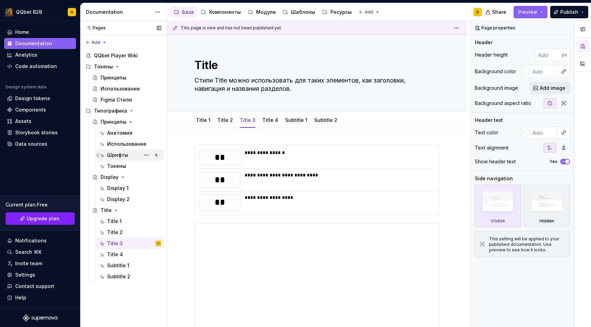
type textarea "*"
click at [266, 119] on link "Title 4" at bounding box center [270, 120] width 16 height 6
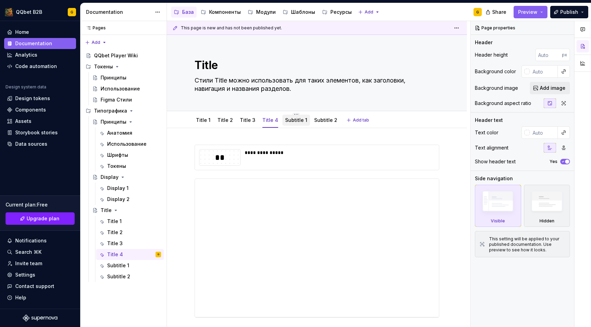
click at [293, 118] on link "Subtitle 1" at bounding box center [296, 120] width 22 height 6
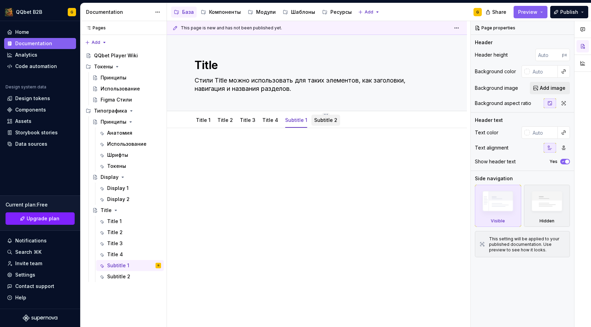
click at [313, 126] on div "Subtitle 2" at bounding box center [326, 120] width 29 height 12
click at [270, 120] on link "Title 4" at bounding box center [270, 120] width 16 height 6
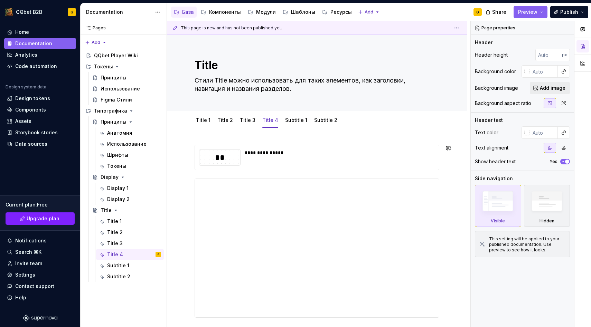
type textarea "*"
click at [224, 121] on link "Title 2" at bounding box center [225, 120] width 16 height 6
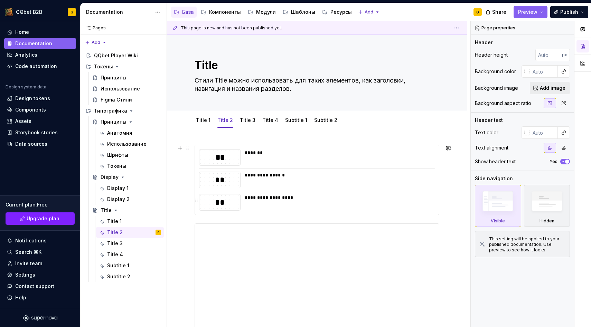
scroll to position [62, 0]
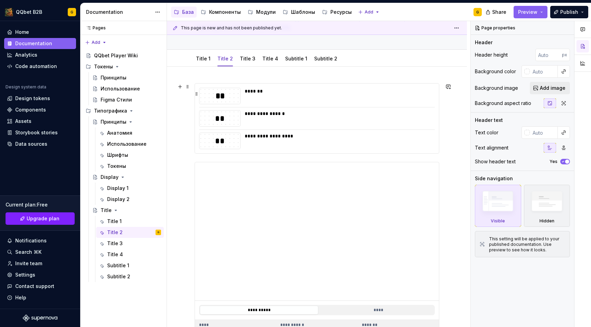
click at [256, 98] on div "*******" at bounding box center [338, 96] width 186 height 17
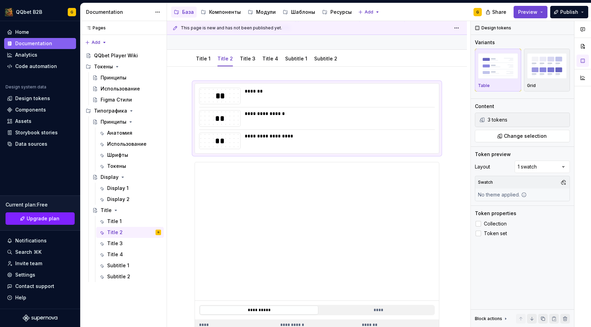
click at [533, 9] on span "Preview" at bounding box center [527, 12] width 19 height 7
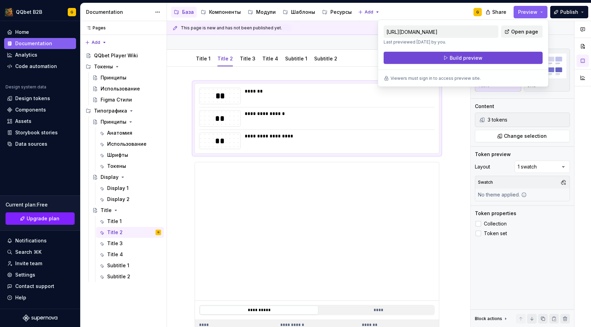
click at [470, 61] on span "Build preview" at bounding box center [466, 58] width 33 height 7
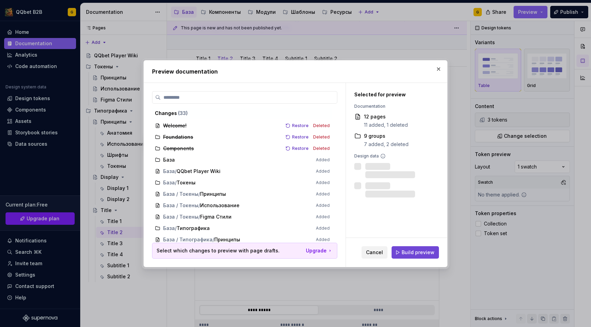
click at [416, 250] on span "Build preview" at bounding box center [418, 252] width 33 height 7
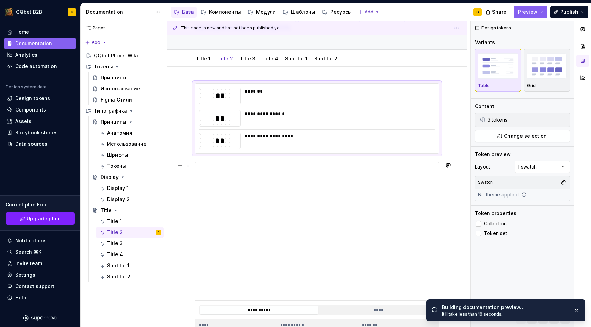
click at [452, 313] on div "It’ll take less than 10 seconds." at bounding box center [505, 315] width 126 height 6
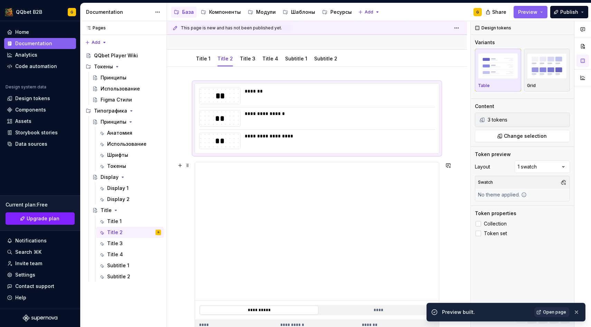
click at [431, 308] on div "Building documentation preview… It’ll take less than 10 seconds." at bounding box center [506, 314] width 159 height 22
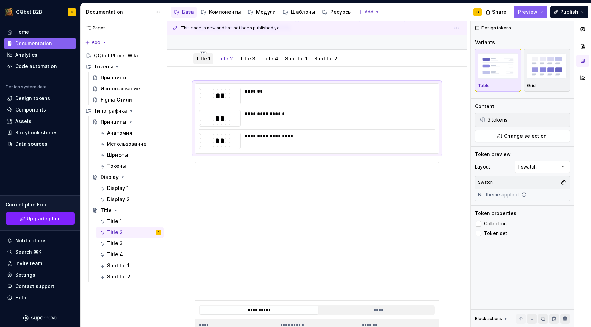
click at [207, 65] on div "Title 1" at bounding box center [203, 58] width 20 height 15
click at [207, 63] on div "Title 1" at bounding box center [203, 59] width 15 height 8
click at [185, 89] on span at bounding box center [188, 87] width 6 height 10
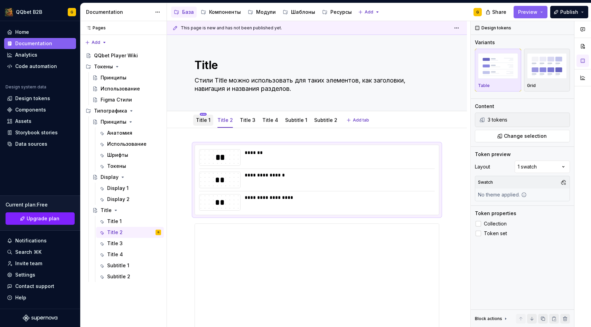
click at [203, 115] on html "QQbet B2B G Home Documentation Analytics Code automation Design system data Des…" at bounding box center [295, 163] width 591 height 327
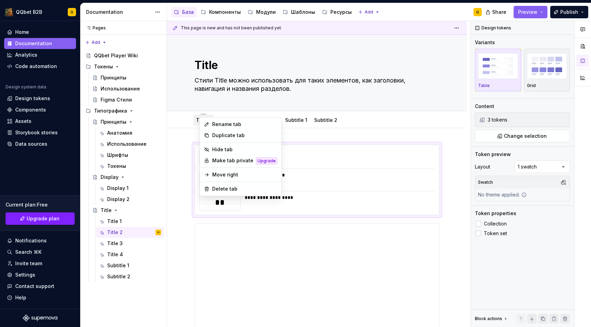
click at [198, 119] on html "QQbet B2B G Home Documentation Analytics Code automation Design system data Des…" at bounding box center [295, 163] width 591 height 327
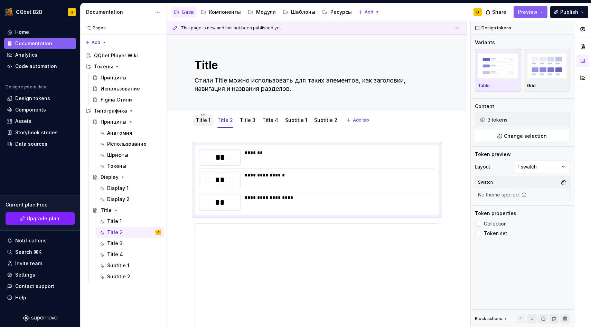
click at [201, 119] on link "Title 1" at bounding box center [203, 120] width 15 height 6
type textarea "*"
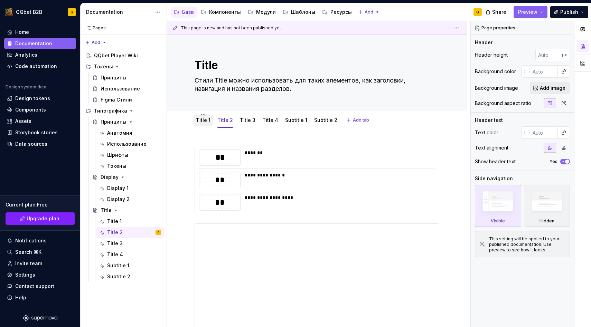
click at [208, 117] on link "Title 1" at bounding box center [203, 120] width 15 height 6
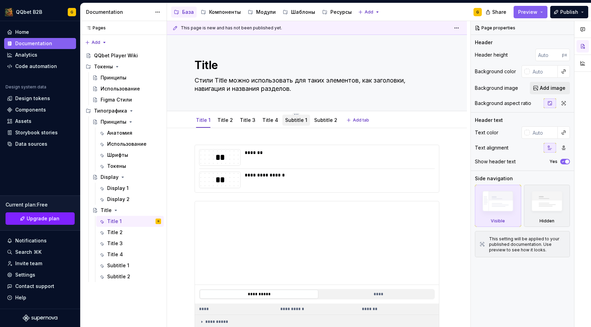
click at [285, 120] on link "Subtitle 1" at bounding box center [296, 120] width 22 height 6
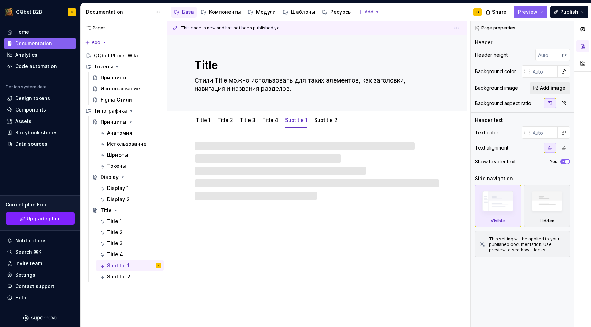
type textarea "*"
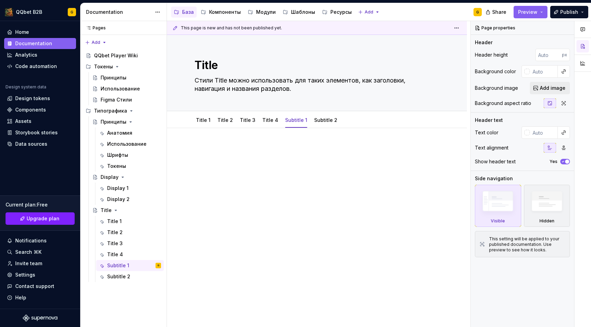
click at [249, 155] on div at bounding box center [317, 158] width 245 height 26
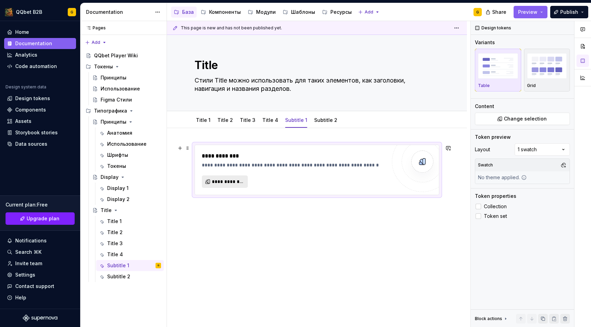
click at [225, 179] on span "**********" at bounding box center [227, 181] width 31 height 7
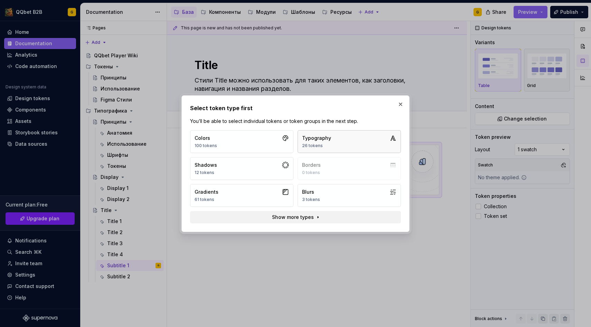
click at [338, 132] on button "Typography 26 tokens" at bounding box center [349, 141] width 103 height 23
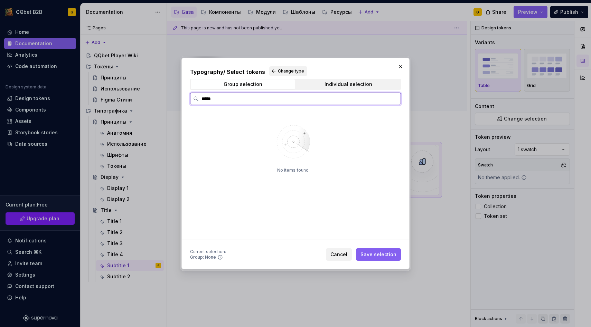
type input "******"
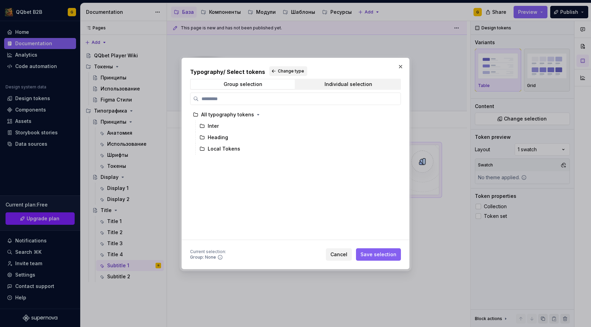
click at [320, 90] on div "Typography / Select tokens Change type Group selection Individual selection All…" at bounding box center [295, 153] width 211 height 174
click at [320, 88] on span "Individual selection" at bounding box center [348, 85] width 104 height 10
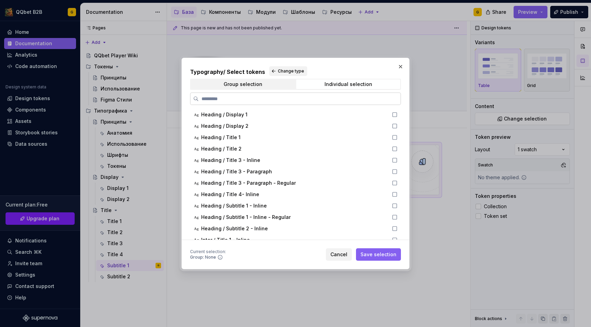
type input "******"
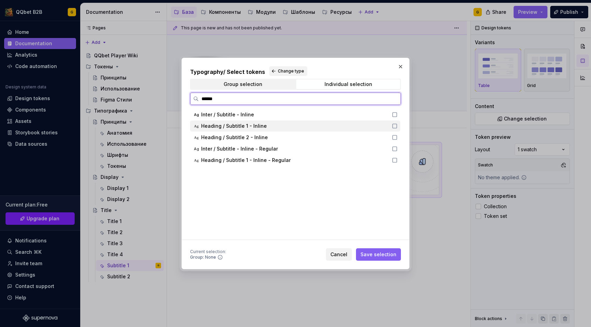
click at [270, 124] on div "Heading / Subtitle 1 - Inline" at bounding box center [294, 126] width 187 height 7
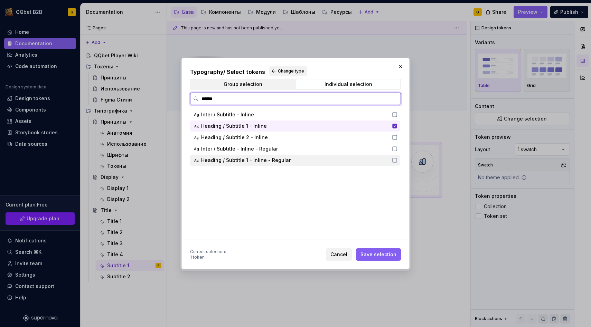
click at [327, 161] on div "Heading / Subtitle 1 - Inline - Regular" at bounding box center [294, 160] width 187 height 7
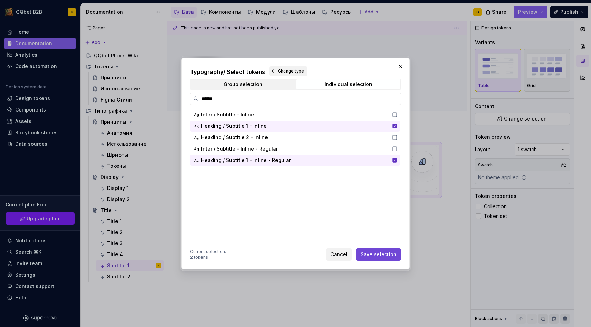
click at [381, 252] on span "Save selection" at bounding box center [379, 254] width 36 height 7
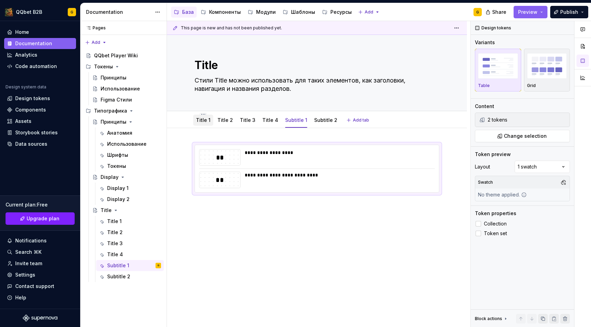
click at [206, 125] on div "Title 1" at bounding box center [203, 120] width 20 height 11
click at [264, 206] on div "**********" at bounding box center [317, 213] width 300 height 171
click at [263, 210] on div "**********" at bounding box center [317, 213] width 300 height 171
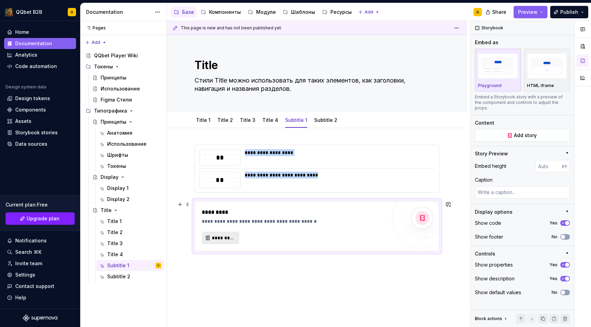
click at [224, 242] on button "*********" at bounding box center [220, 238] width 37 height 12
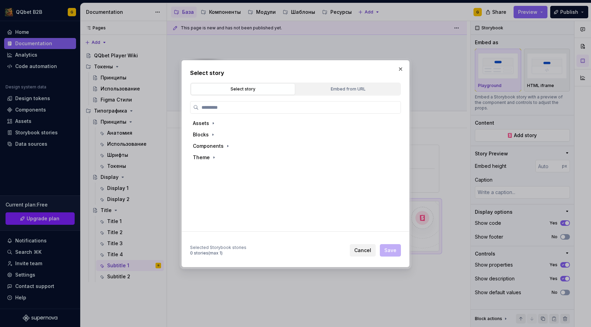
type textarea "*"
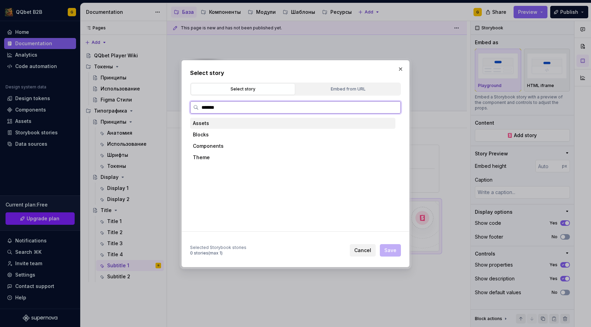
type input "********"
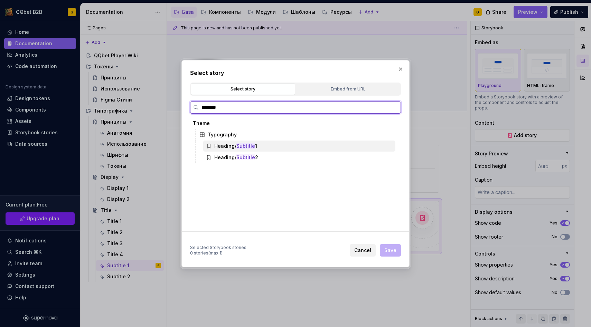
click at [256, 145] on div "Heading/ Subtitle 1" at bounding box center [235, 146] width 43 height 7
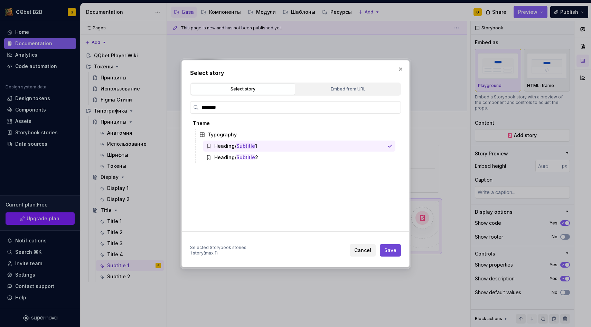
click at [396, 252] on span "Save" at bounding box center [390, 250] width 12 height 7
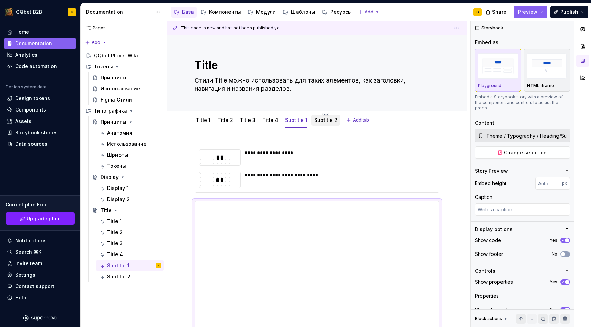
click at [316, 124] on div "Subtitle 2" at bounding box center [325, 120] width 23 height 8
click at [323, 127] on div at bounding box center [326, 127] width 29 height 1
click at [325, 119] on link "Subtitle 2" at bounding box center [325, 120] width 23 height 6
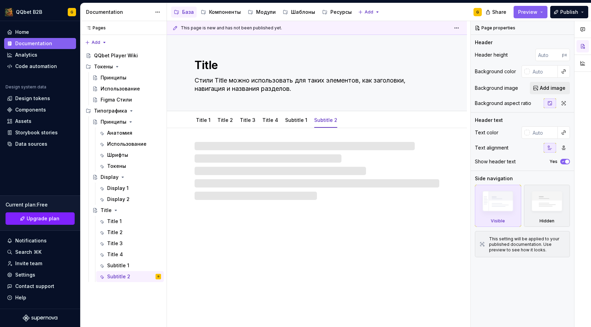
type textarea "*"
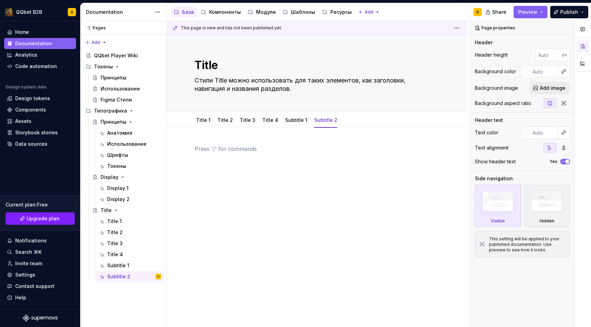
click at [277, 154] on div at bounding box center [317, 158] width 245 height 26
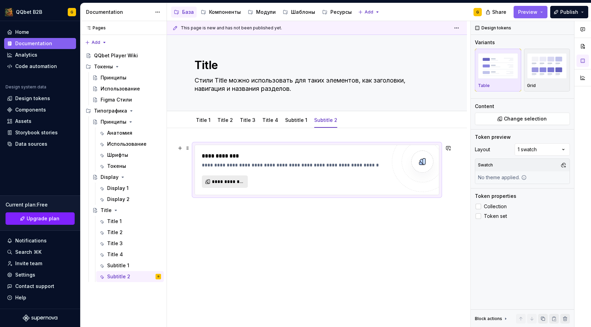
click at [234, 179] on span "**********" at bounding box center [227, 181] width 31 height 7
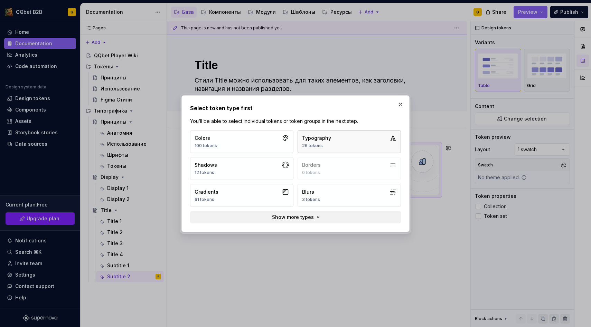
click at [327, 137] on div "Typography" at bounding box center [316, 138] width 29 height 7
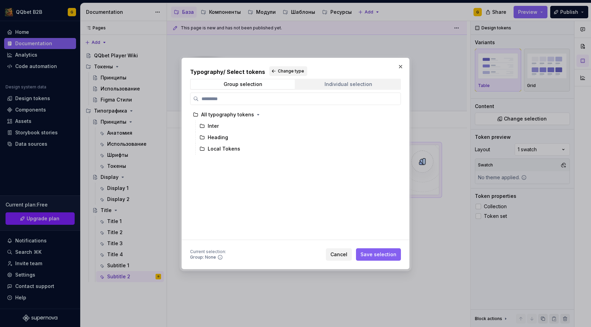
click at [322, 85] on span "Individual selection" at bounding box center [348, 85] width 104 height 10
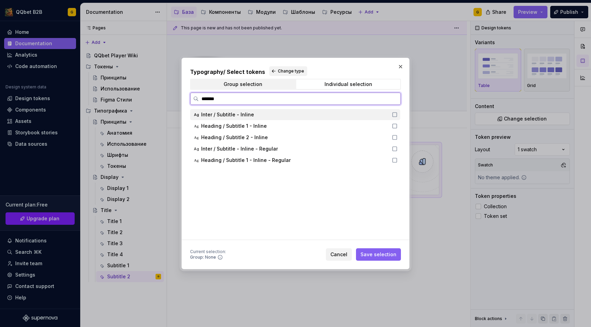
type input "********"
click at [256, 136] on span "Heading / Subtitle 2 - Inline" at bounding box center [234, 137] width 67 height 7
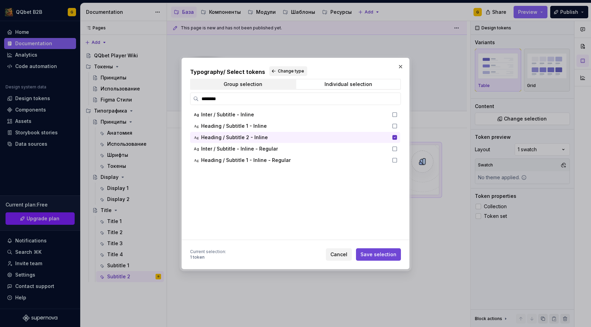
click at [380, 259] on button "Save selection" at bounding box center [378, 255] width 45 height 12
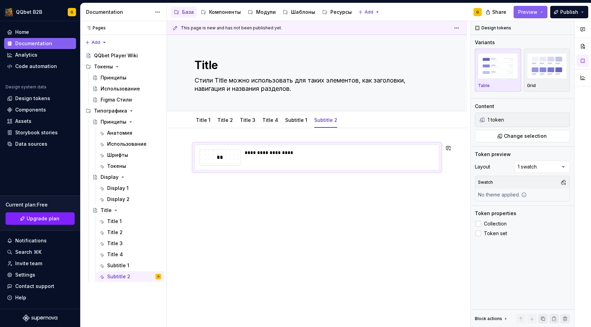
click at [289, 193] on div "**********" at bounding box center [317, 202] width 300 height 149
click at [280, 191] on div "**********" at bounding box center [319, 174] width 304 height 307
click at [210, 189] on div "**********" at bounding box center [319, 174] width 304 height 307
click at [208, 189] on div "**********" at bounding box center [319, 174] width 304 height 307
click at [216, 249] on div "**********" at bounding box center [317, 202] width 300 height 149
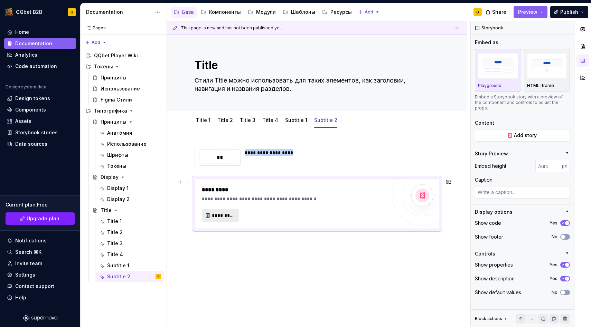
click at [219, 222] on button "*********" at bounding box center [220, 216] width 37 height 12
type textarea "*"
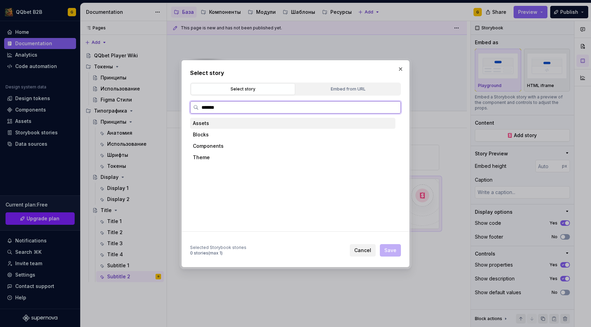
type input "********"
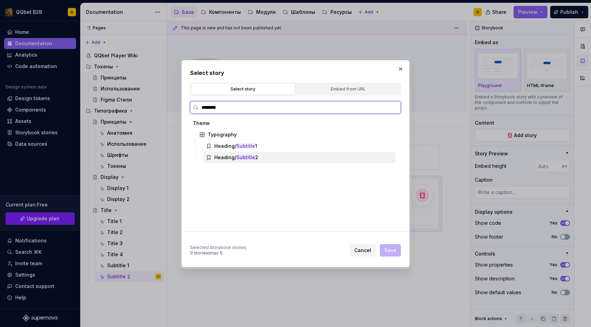
click at [250, 160] on mark "Subtitle" at bounding box center [245, 158] width 19 height 6
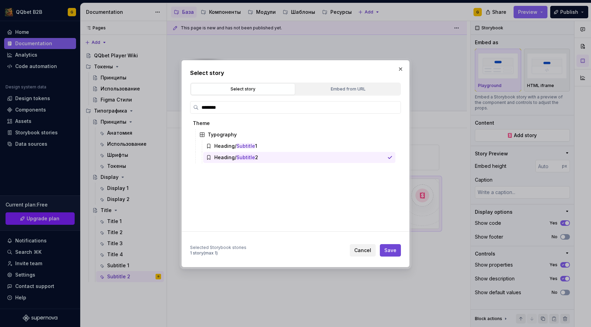
click at [398, 254] on button "Save" at bounding box center [390, 250] width 21 height 12
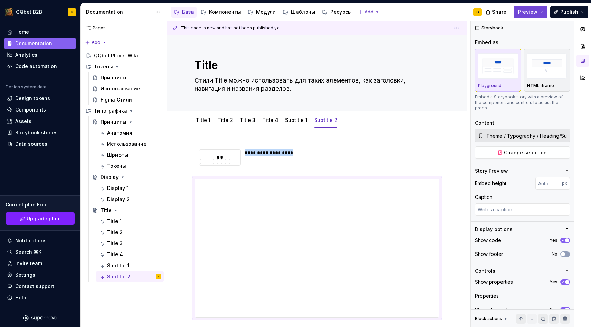
click at [525, 11] on span "Preview" at bounding box center [527, 12] width 19 height 7
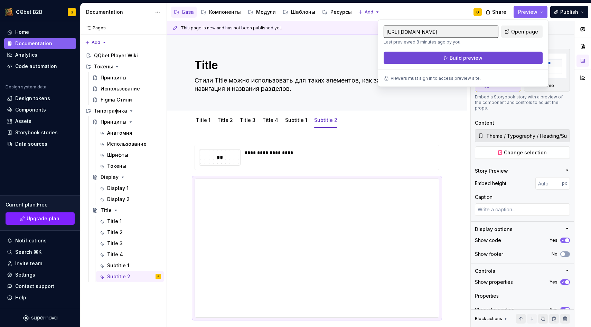
click at [474, 55] on span "Build preview" at bounding box center [466, 58] width 33 height 7
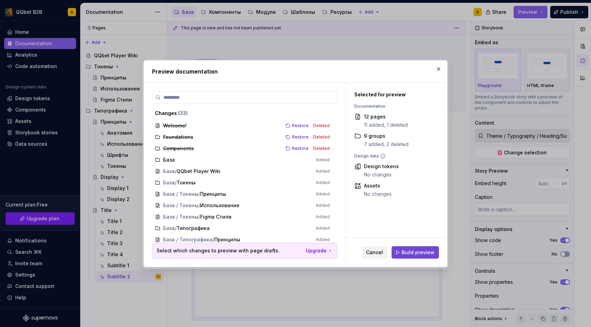
click at [407, 247] on button "Build preview" at bounding box center [415, 253] width 47 height 12
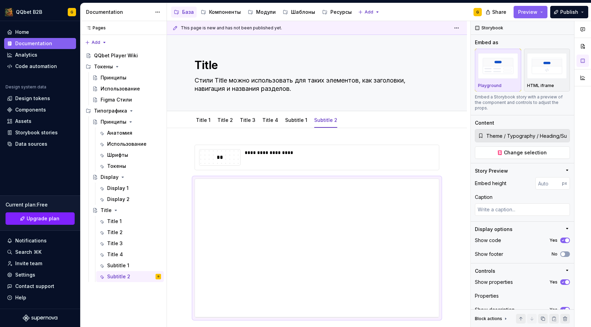
type textarea "*"
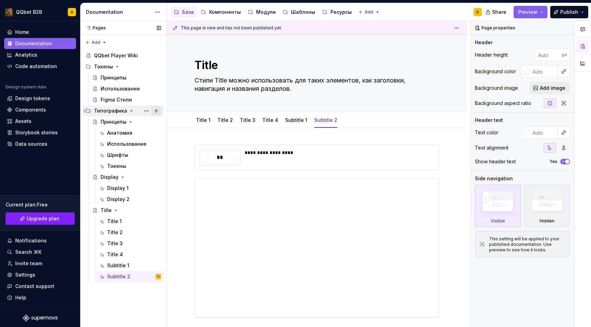
click at [156, 114] on button "Page tree" at bounding box center [156, 111] width 10 height 10
type textarea "*"
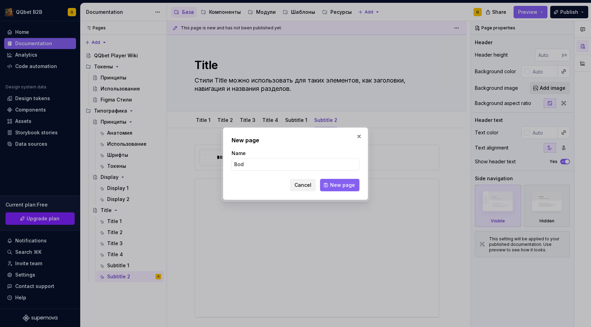
type input "Body"
click button "New page" at bounding box center [339, 185] width 39 height 12
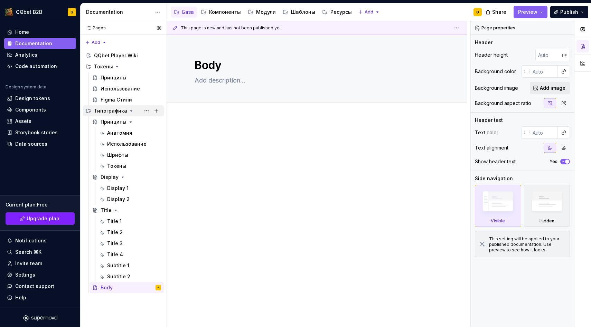
click at [108, 113] on div "Типографика" at bounding box center [110, 111] width 33 height 7
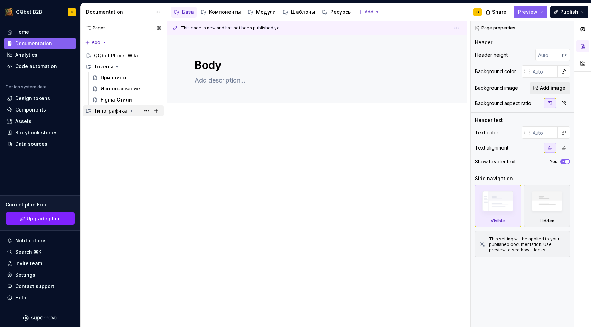
click at [108, 113] on div "Типографика" at bounding box center [110, 111] width 33 height 7
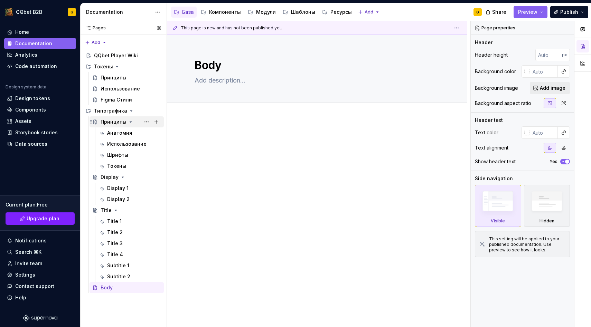
click at [108, 122] on div "Принципы" at bounding box center [114, 122] width 26 height 7
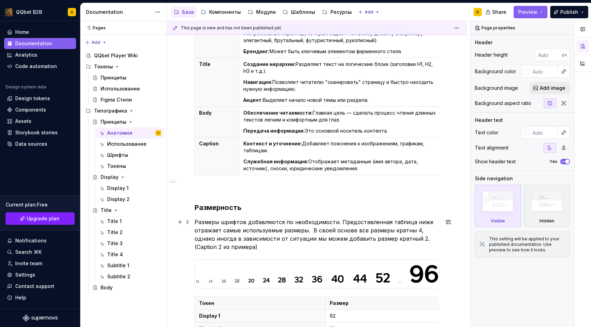
scroll to position [182, 0]
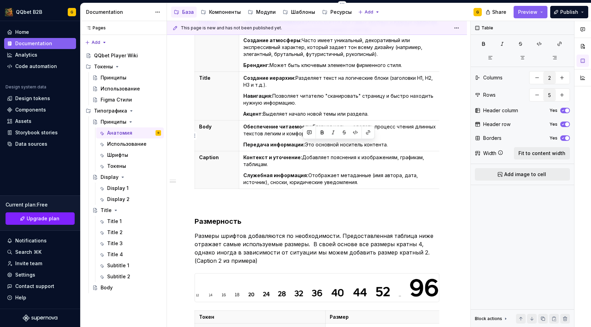
drag, startPoint x: 384, startPoint y: 144, endPoint x: 304, endPoint y: 145, distance: 80.9
click at [304, 145] on p "Передача информации: Это основной носитель контента." at bounding box center [342, 144] width 198 height 7
copy p "Это основной носитель контента."
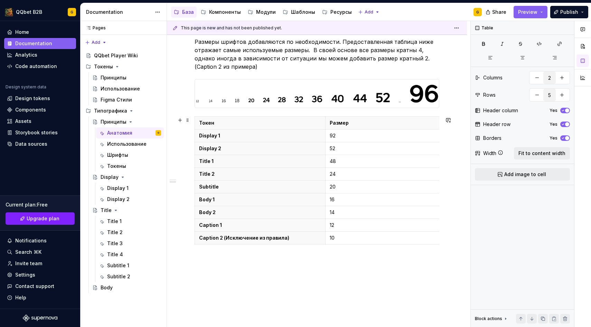
scroll to position [0, 0]
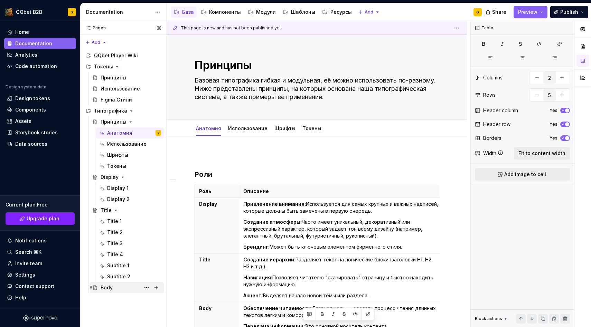
click at [114, 290] on div "Body" at bounding box center [131, 288] width 61 height 10
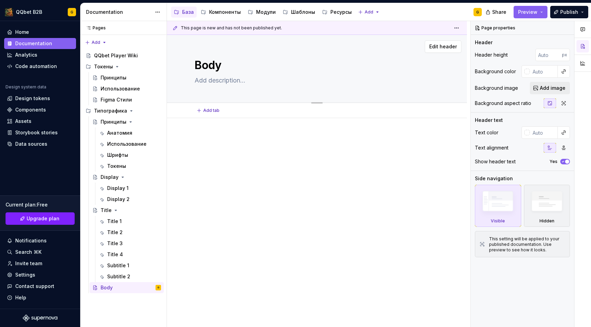
click at [226, 81] on textarea at bounding box center [315, 80] width 245 height 11
paste textarea "Это основной носитель контента."
type textarea "*"
type textarea "Это основной носитель контента."
drag, startPoint x: 303, startPoint y: 82, endPoint x: 298, endPoint y: 82, distance: 5.5
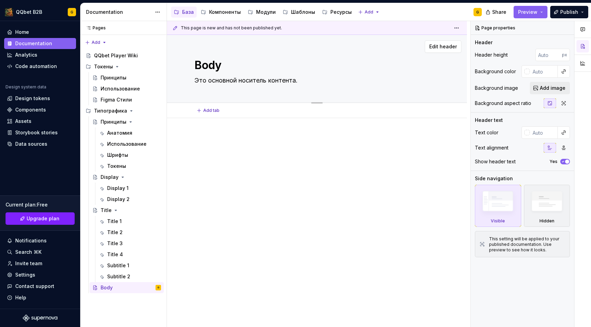
click at [298, 82] on textarea "Это основной носитель контента." at bounding box center [315, 80] width 245 height 11
type textarea "*"
type textarea "Это основной носитель контента."
type textarea "*"
type textarea "Это основной носитель контента. <"
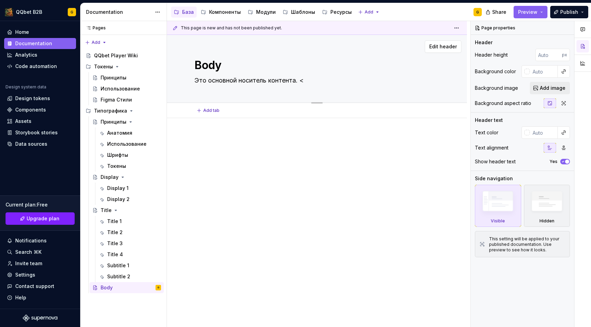
type textarea "*"
type textarea "Это основной носитель контента. <j"
type textarea "*"
type textarea "Это основной носитель контента. <jk"
type textarea "*"
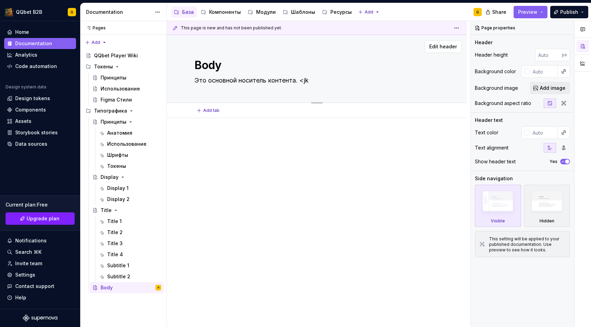
type textarea "Это основной носитель контента. <j"
type textarea "*"
type textarea "Это основной носитель контента. <"
type textarea "*"
type textarea "Это основной носитель контента."
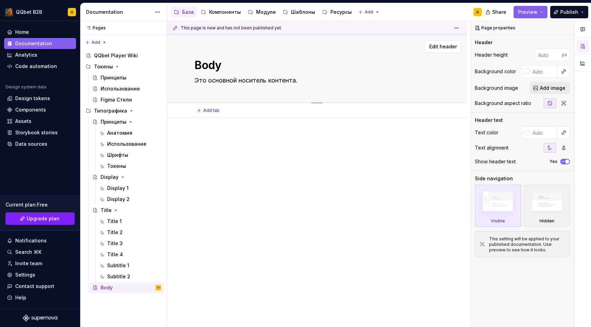
type textarea "*"
type textarea "Это основной носитель контента. Б"
type textarea "*"
type textarea "Это основной носитель контента. Бо"
type textarea "*"
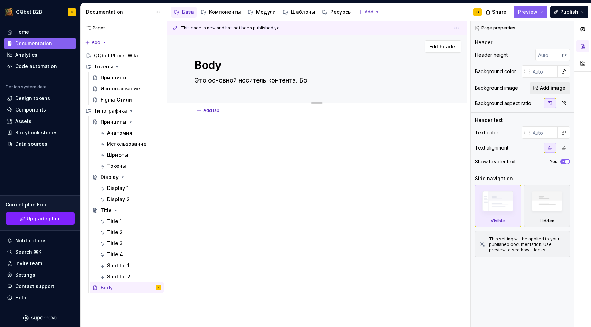
type textarea "Это основной носитель контента. Бол"
type textarea "*"
type textarea "Это основной носитель контента. [GEOGRAPHIC_DATA]"
type textarea "*"
type textarea "Это основной носитель контента. [GEOGRAPHIC_DATA]"
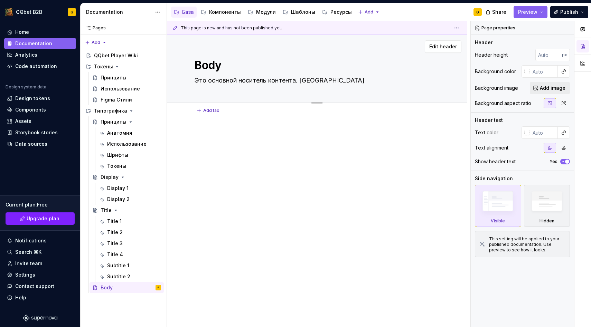
type textarea "*"
type textarea "Это основной носитель контента. [GEOGRAPHIC_DATA]"
type textarea "*"
type textarea "Это основной носитель контента. Большая"
type textarea "*"
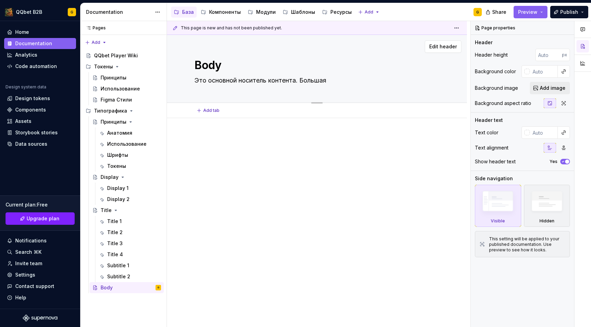
type textarea "Это основной носитель контента. Большая"
type textarea "*"
type textarea "Это основной носитель контента. Большая ч"
type textarea "*"
type textarea "Это основной носитель контента. Большая ча"
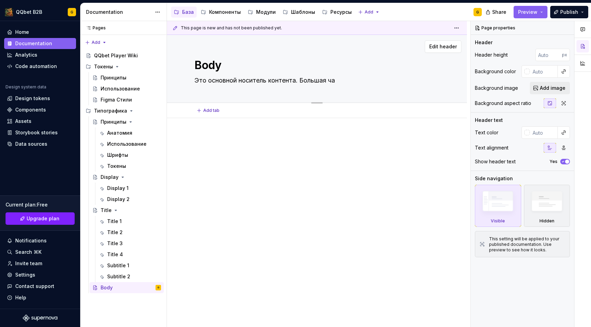
type textarea "*"
type textarea "Это основной носитель контента. Большая час"
type textarea "*"
type textarea "Это основной носитель контента. Большая част"
type textarea "*"
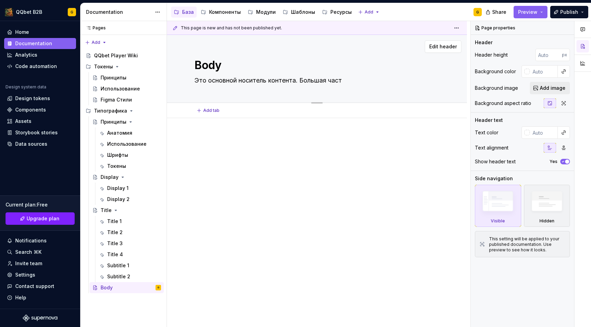
type textarea "Это основной носитель контента. Большая часть"
type textarea "*"
type textarea "Это основной носитель контента. Большая часть"
type textarea "*"
type textarea "Это основной носитель контента. Большая часть т"
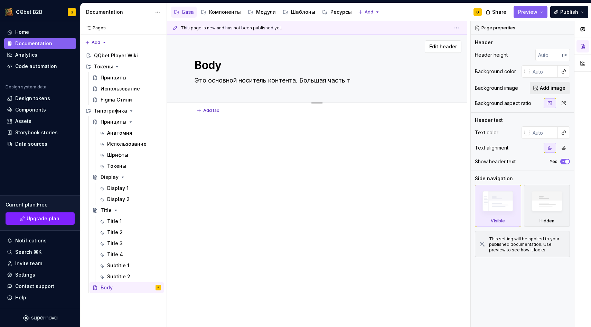
type textarea "*"
type textarea "Это основной носитель контента. Большая часть те"
type textarea "*"
type textarea "Это основной носитель контента. Большая часть тек"
type textarea "*"
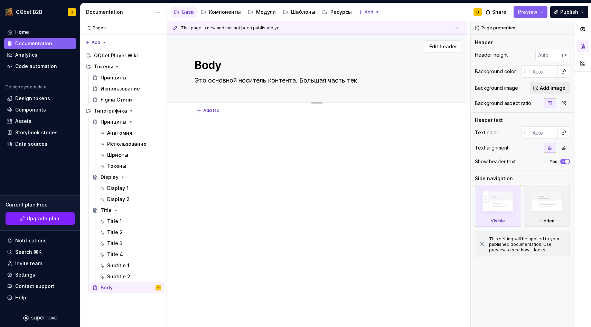
type textarea "Это основной носитель контента. Большая часть текс"
type textarea "*"
type textarea "Это основной носитель контента. Большая часть текст"
type textarea "*"
type textarea "Это основной носитель контента. Большая часть текста"
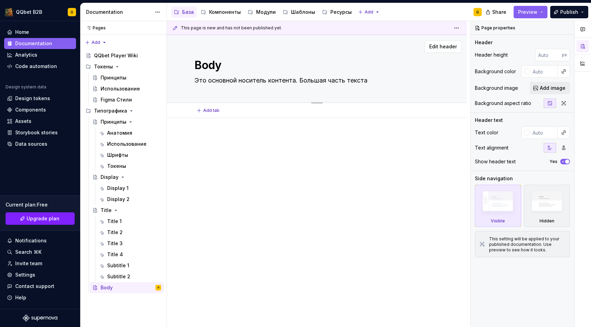
type textarea "*"
type textarea "Это основной носитель контента. Большая часть текста"
type textarea "*"
type textarea "Это основной носитель контента. Большая часть текста и"
type textarea "*"
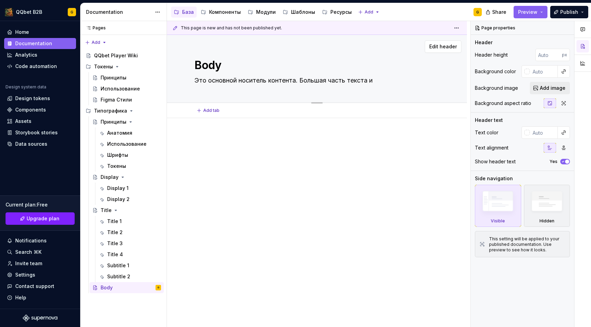
type textarea "Это основной носитель контента. Большая часть текста ис"
type textarea "*"
type textarea "Это основной носитель контента. Большая часть текста исп"
type textarea "*"
type textarea "Это основной носитель контента. Большая часть текста испо"
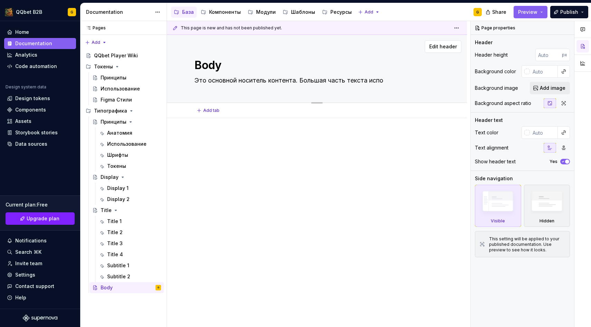
type textarea "*"
type textarea "Это основной носитель контента. Большая часть текста испол"
type textarea "*"
type textarea "Это основной носитель контента. Большая часть текста исполь"
type textarea "*"
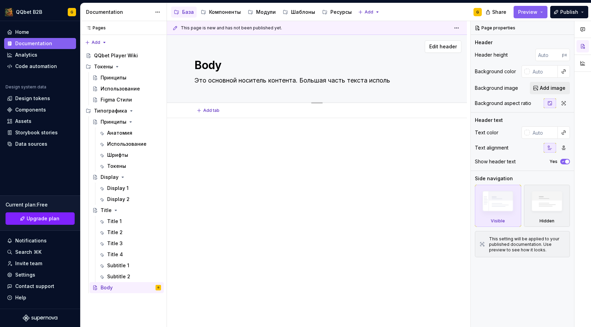
type textarea "Это основной носитель контента. Большая часть текста использ"
type textarea "*"
type textarea "Это основной носитель контента. Большая часть текста использу"
type textarea "*"
type textarea "Это основной носитель контента. Большая часть текста используе"
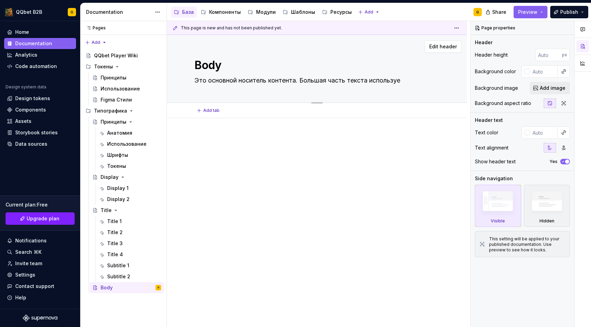
type textarea "*"
type textarea "Это основной носитель контента. Большая часть текста использует"
type textarea "*"
type textarea "Это основной носитель контента. Большая часть текста использует"
type textarea "*"
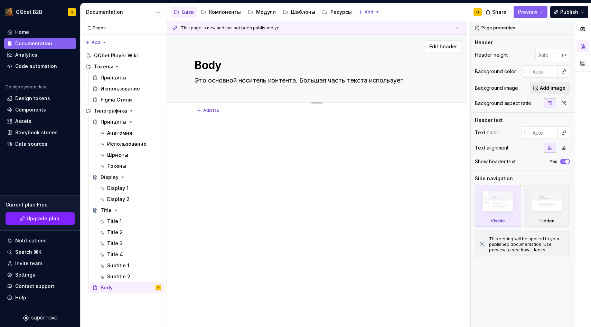
type textarea "Это основной носитель контента. Большая часть текста использует д"
type textarea "*"
type textarea "Это основной носитель контента. Большая часть текста использует да"
type textarea "*"
type textarea "Это основной носитель контента. Большая часть текста использует дан"
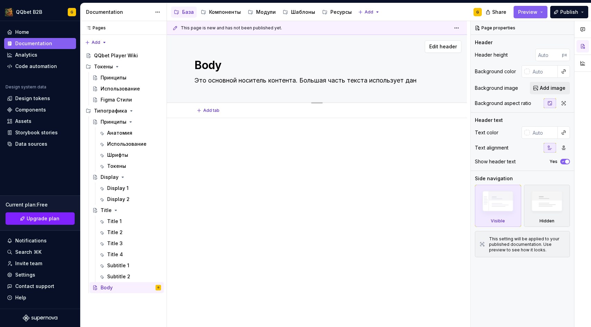
type textarea "*"
type textarea "Это основной носитель контента. Большая часть текста использует данны"
type textarea "*"
type textarea "Это основной носитель контента. Большая часть текста использует данный"
type textarea "*"
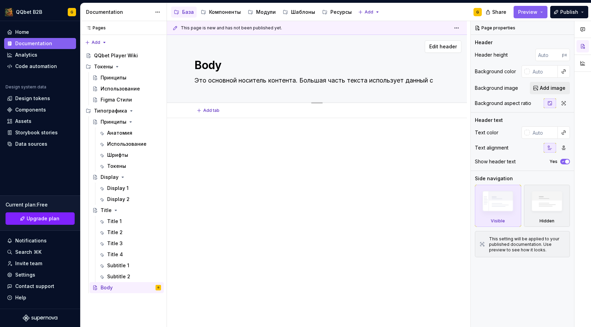
type textarea "Это основной носитель контента. Большая часть текста использует данный ст"
type textarea "*"
type textarea "Это основной носитель контента. Большая часть текста использует данный сти"
type textarea "*"
type textarea "Это основной носитель контента. Большая часть текста использует данный стиль"
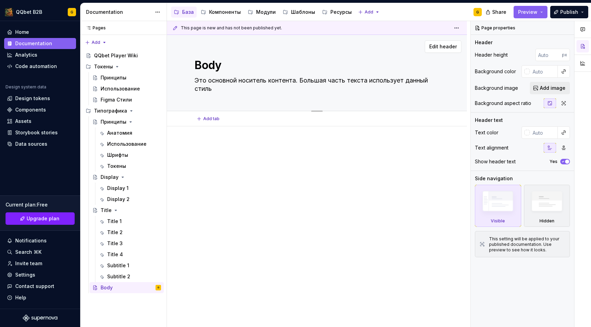
type textarea "*"
type textarea "Это основной носитель контента. Большая часть текста использует данный стиль."
click at [414, 84] on textarea "Это основной носитель контента. Большая часть текста использует данный стиль." at bounding box center [315, 84] width 245 height 19
type textarea "*"
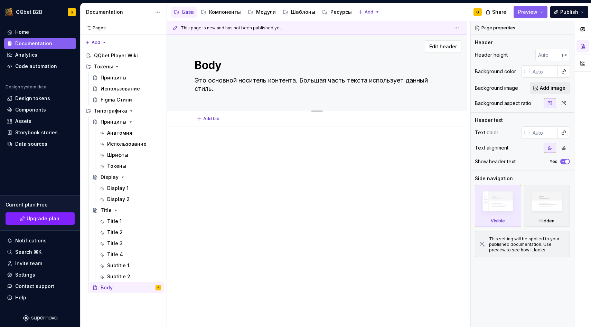
type textarea "Это основной носитель контента. Большая часть текста использует B стиль."
type textarea "*"
type textarea "Это основной носитель контента. Большая часть текста использует Bo стиль."
type textarea "*"
type textarea "Это основной носитель контента. Большая часть текста использует Bod стиль."
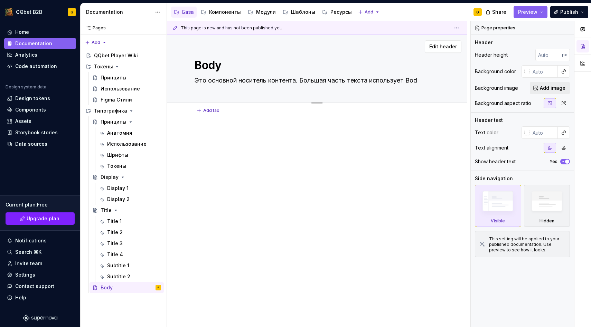
type textarea "*"
type textarea "Это основной носитель контента. Большая часть текста использует Body стиль."
type textarea "*"
type textarea "Это основной носитель контента. Большая часть текста использует Body стиль."
click at [290, 136] on div at bounding box center [317, 201] width 300 height 149
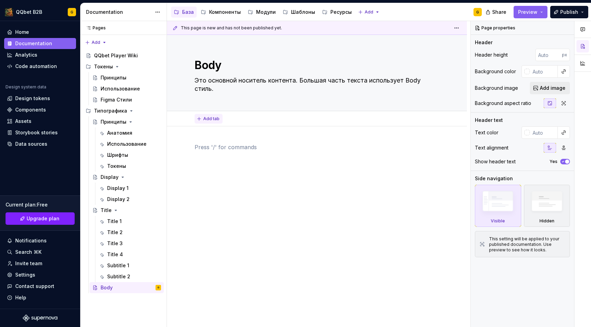
click at [207, 117] on span "Add tab" at bounding box center [211, 119] width 16 height 6
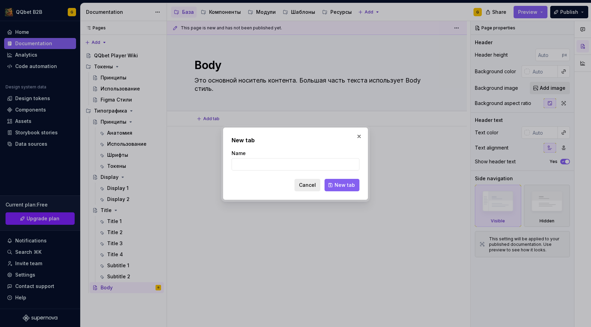
click at [310, 189] on button "Cancel" at bounding box center [308, 185] width 26 height 12
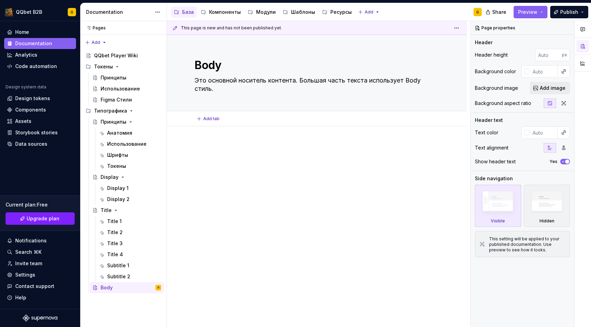
click at [280, 163] on div at bounding box center [317, 156] width 245 height 26
type textarea "*"
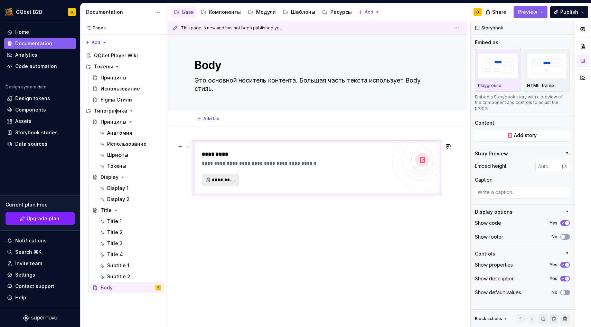
click at [227, 176] on button "*********" at bounding box center [220, 180] width 37 height 12
type textarea "*"
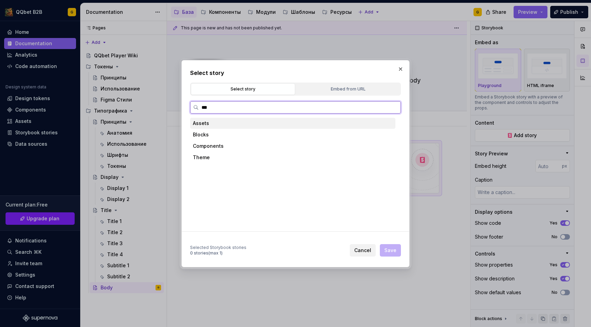
type input "****"
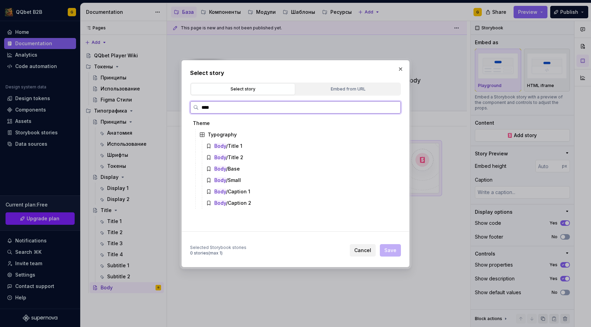
type textarea "*"
type input "*"
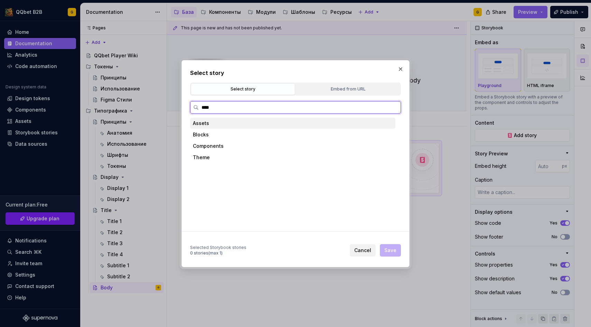
type input "*****"
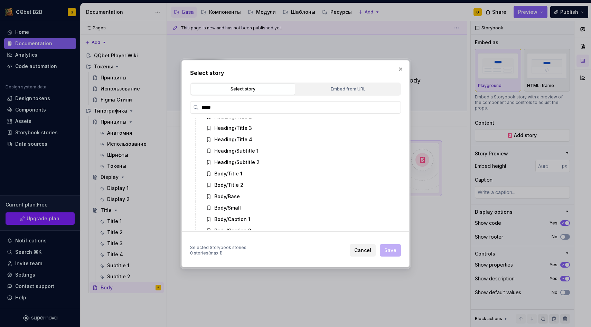
scroll to position [82, 0]
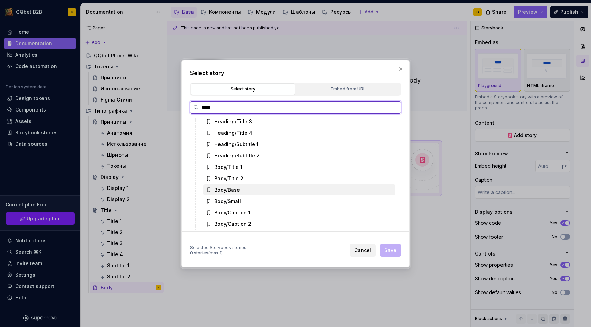
click at [250, 193] on div "Body/Base" at bounding box center [299, 190] width 192 height 11
click at [251, 204] on div "Body/Small" at bounding box center [299, 201] width 192 height 11
click at [358, 187] on div "Body/Base" at bounding box center [299, 190] width 192 height 11
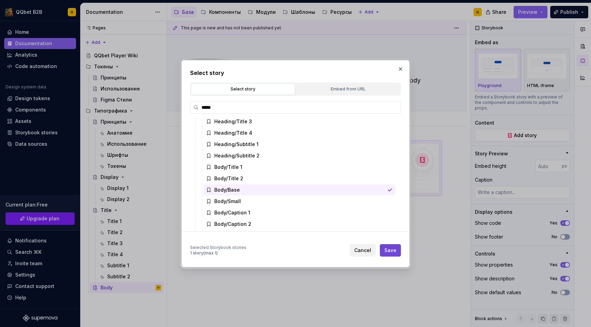
click at [395, 247] on button "Save" at bounding box center [390, 250] width 21 height 12
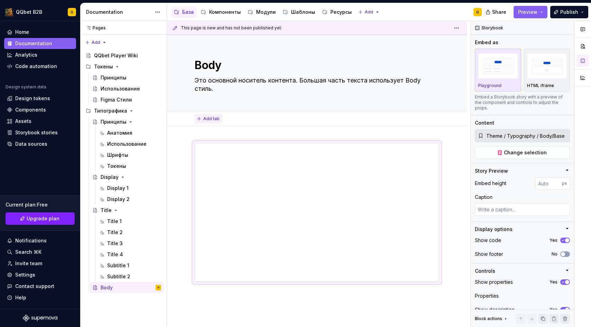
click at [204, 116] on span "Add tab" at bounding box center [211, 119] width 16 height 6
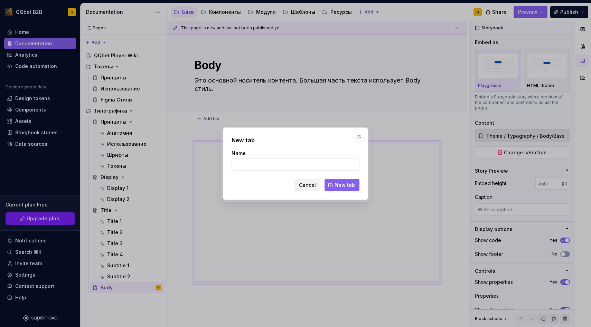
type textarea "*"
type input "B"
type textarea "*"
type input "Base"
click at [335, 184] on button "New tab" at bounding box center [342, 185] width 35 height 12
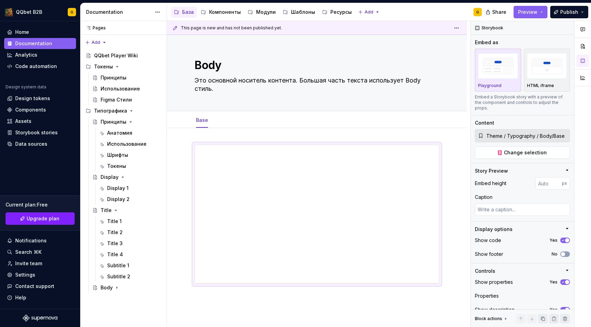
click at [218, 138] on div at bounding box center [317, 259] width 300 height 262
click at [236, 145] on div at bounding box center [317, 214] width 245 height 139
click at [229, 130] on div at bounding box center [317, 259] width 300 height 262
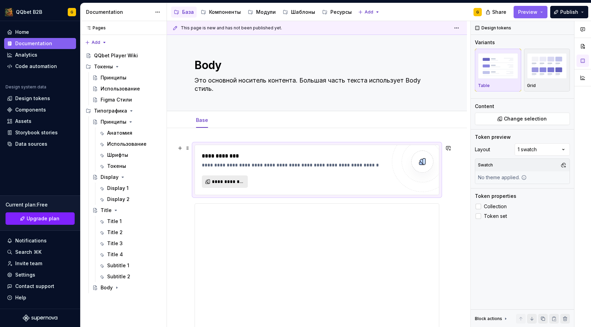
click at [243, 181] on span "**********" at bounding box center [227, 181] width 31 height 7
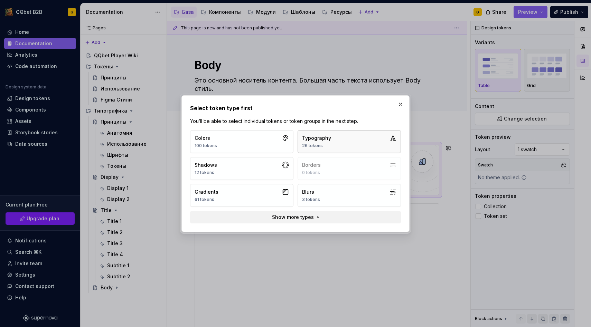
click at [303, 135] on div "Typography" at bounding box center [316, 138] width 29 height 7
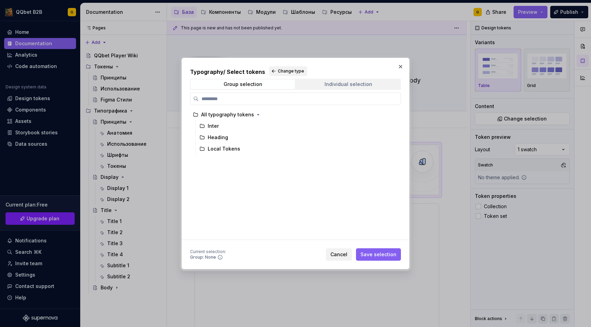
click at [333, 89] on span "Individual selection" at bounding box center [348, 85] width 104 height 10
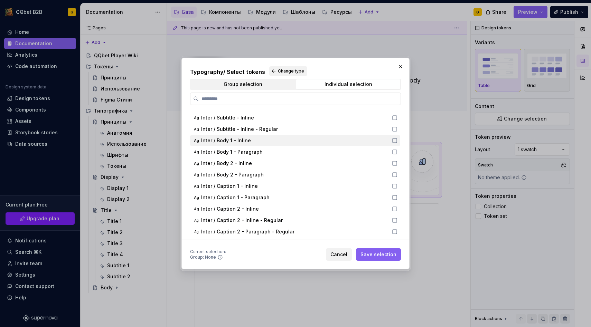
scroll to position [160, 0]
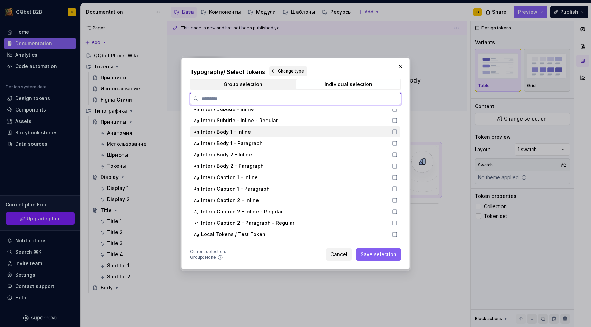
click at [256, 135] on div "Inter / Body 1 - Inline" at bounding box center [294, 132] width 187 height 7
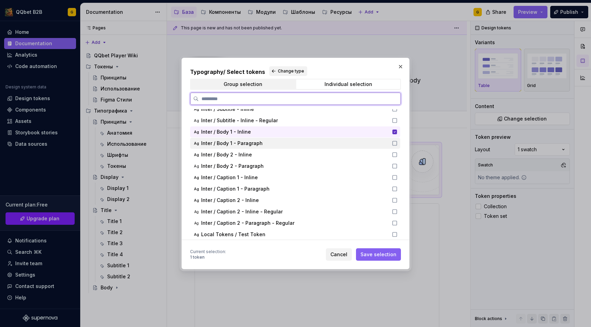
click at [255, 145] on span "Inter / Body 1 - Paragraph" at bounding box center [232, 143] width 62 height 7
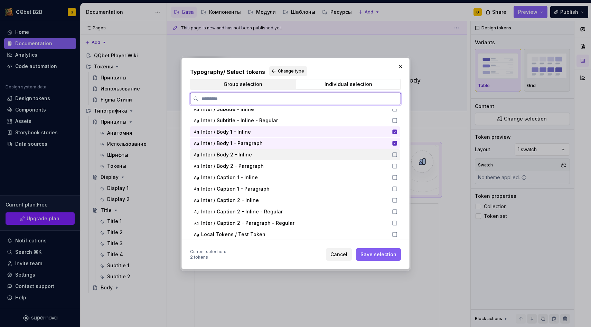
click at [254, 153] on div "Inter / Body 2 - Inline" at bounding box center [294, 154] width 187 height 7
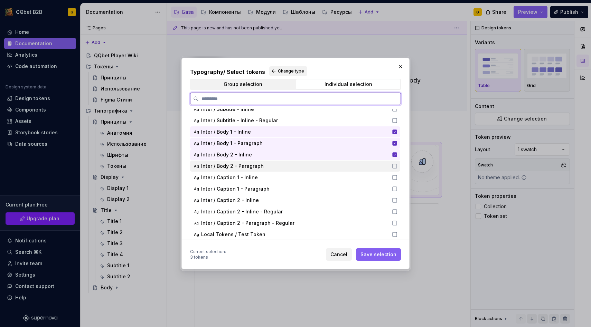
click at [254, 166] on span "Inter / Body 2 - Paragraph" at bounding box center [232, 166] width 63 height 7
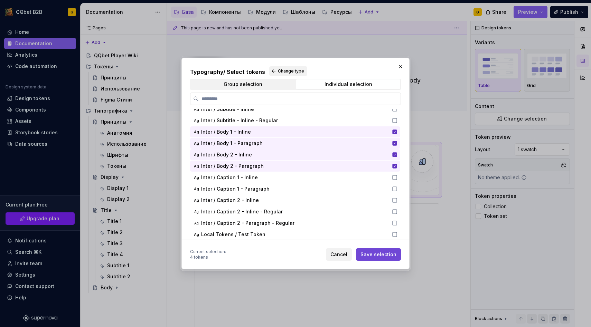
click at [368, 257] on span "Save selection" at bounding box center [379, 254] width 36 height 7
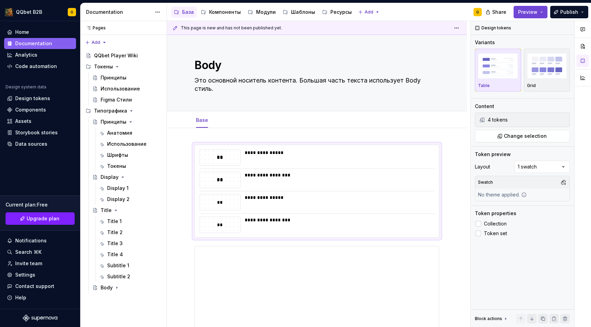
click at [522, 9] on span "Preview" at bounding box center [527, 12] width 19 height 7
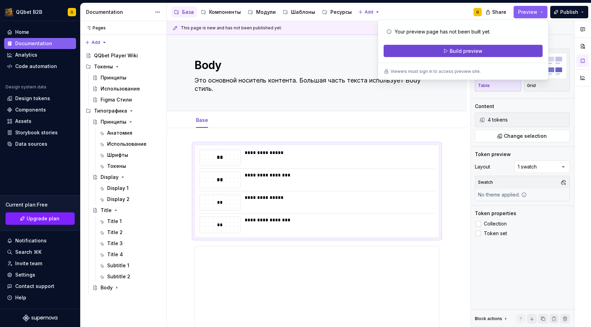
click at [483, 56] on button "Build preview" at bounding box center [463, 51] width 159 height 12
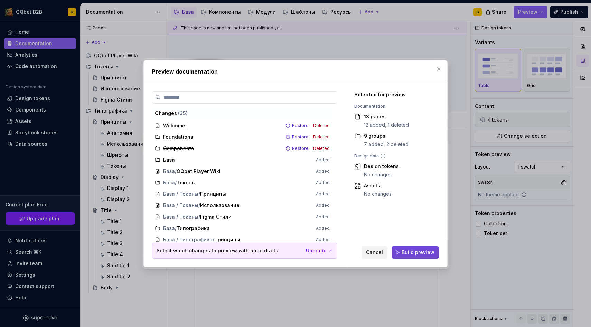
click at [424, 253] on span "Build preview" at bounding box center [418, 252] width 33 height 7
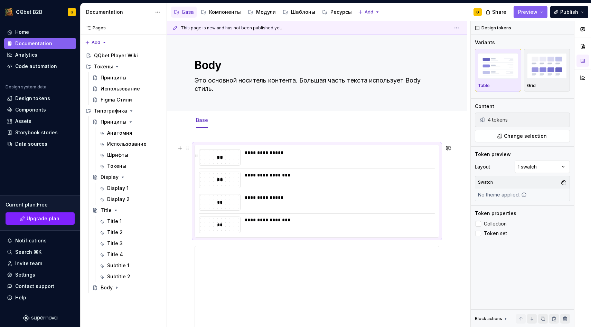
scroll to position [164, 0]
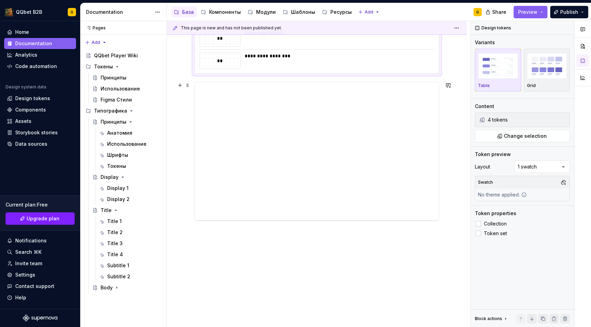
click at [238, 290] on div "**********" at bounding box center [319, 174] width 304 height 307
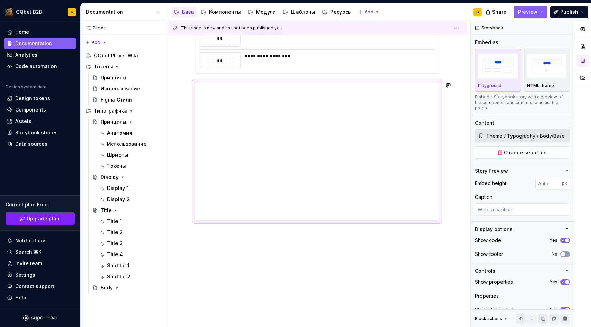
click at [238, 238] on div "**********" at bounding box center [317, 146] width 300 height 364
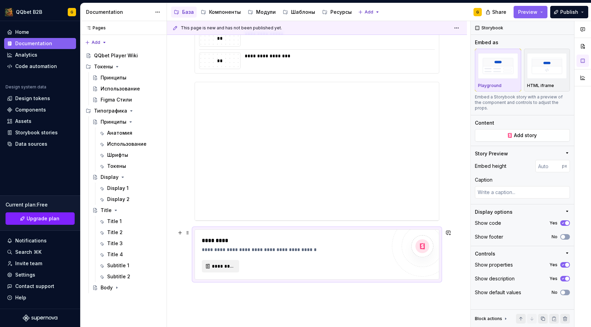
click at [222, 259] on div "**********" at bounding box center [294, 255] width 185 height 36
click at [221, 262] on button "*********" at bounding box center [220, 266] width 37 height 12
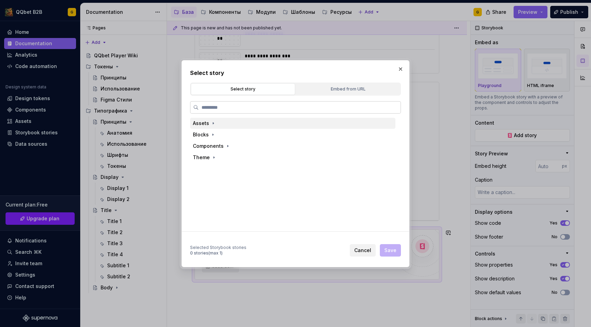
type textarea "*"
type input "****"
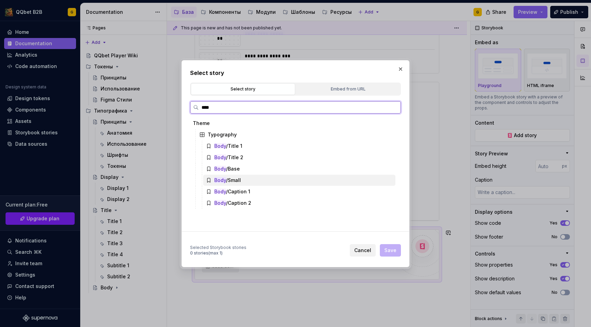
click at [243, 182] on div "Body /Small" at bounding box center [299, 180] width 192 height 11
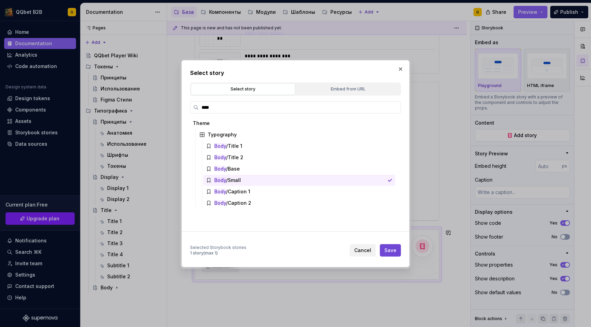
click at [390, 247] on button "Save" at bounding box center [390, 250] width 21 height 12
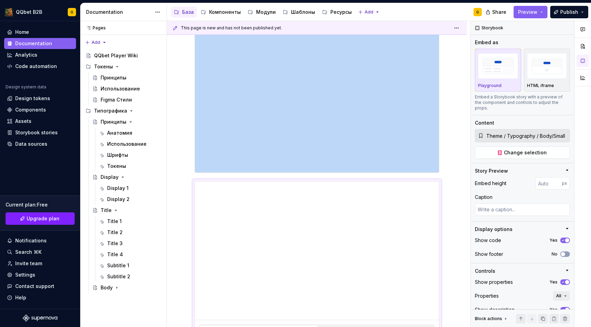
scroll to position [0, 0]
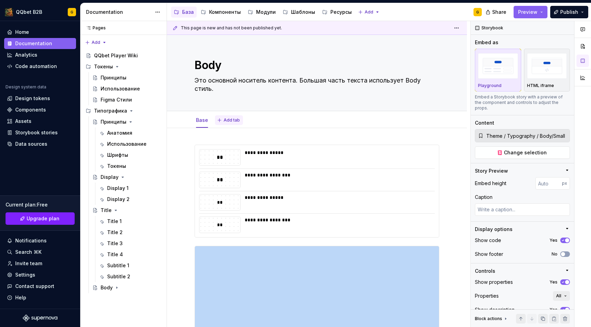
click at [229, 123] on button "Add tab" at bounding box center [229, 120] width 28 height 10
type textarea "*"
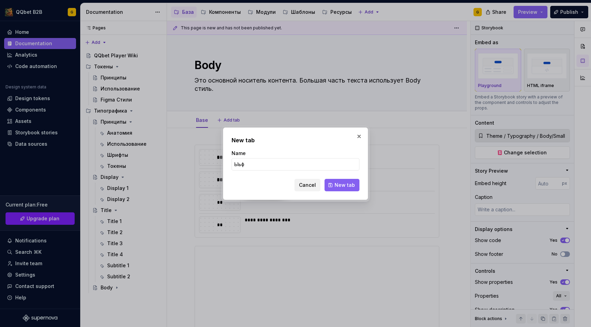
type input "Ыьфд"
type textarea "*"
type input "Ы"
type input "W"
type input "Small"
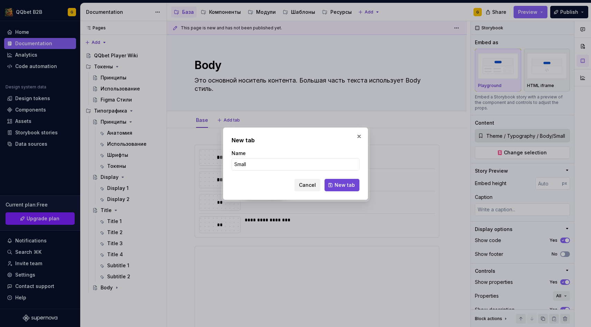
click at [337, 189] on button "New tab" at bounding box center [342, 185] width 35 height 12
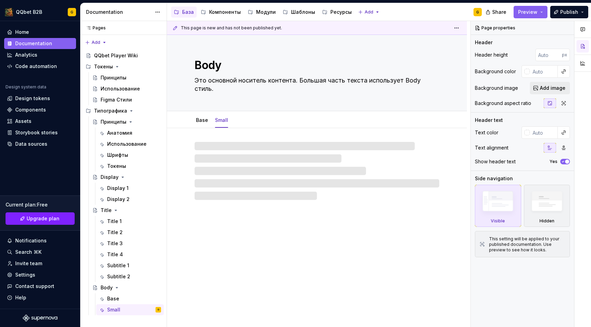
type textarea "*"
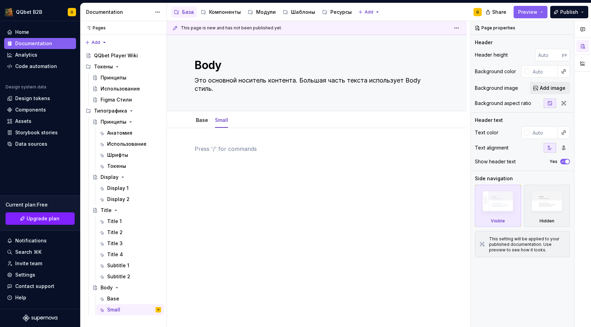
click at [229, 148] on p at bounding box center [317, 149] width 245 height 8
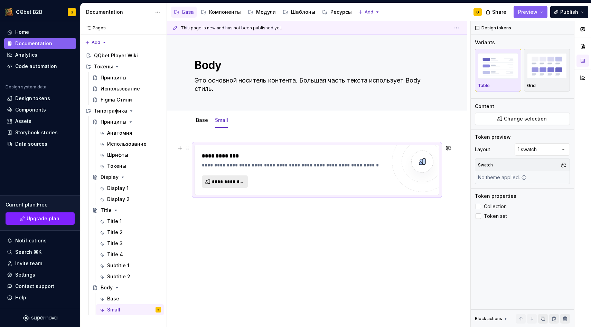
click at [228, 177] on button "**********" at bounding box center [225, 182] width 46 height 12
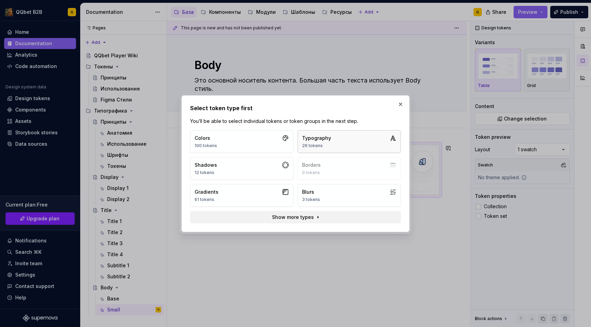
click at [319, 132] on button "Typography 26 tokens" at bounding box center [349, 141] width 103 height 23
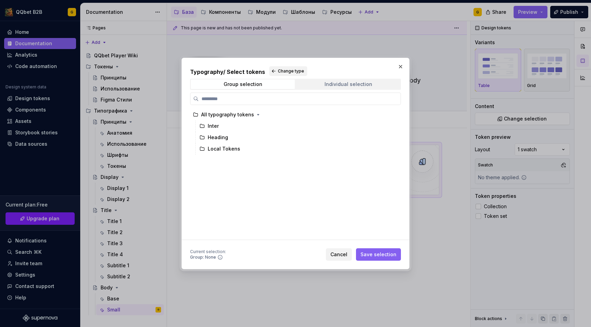
click at [323, 86] on span "Individual selection" at bounding box center [348, 85] width 104 height 10
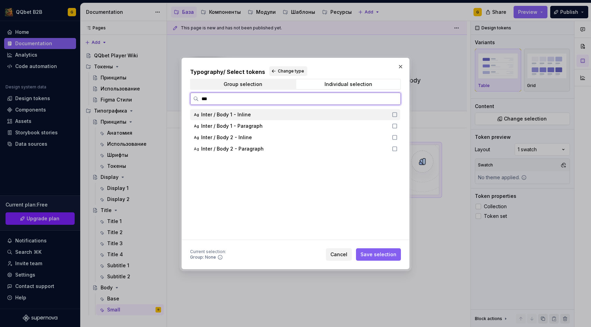
type input "****"
click at [261, 136] on div "Inter / Body 2 - Inline" at bounding box center [294, 137] width 187 height 7
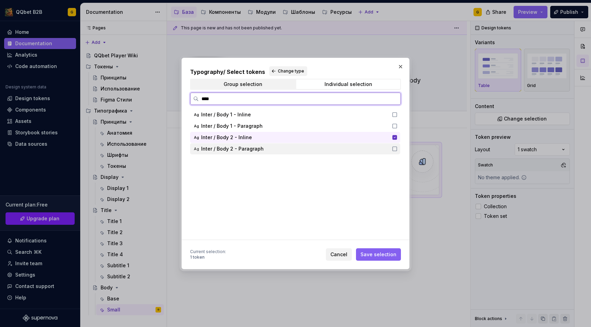
click at [257, 149] on span "Inter / Body 2 - Paragraph" at bounding box center [232, 149] width 63 height 7
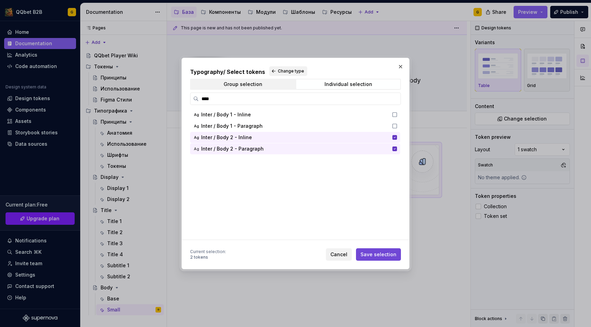
click at [378, 257] on span "Save selection" at bounding box center [379, 254] width 36 height 7
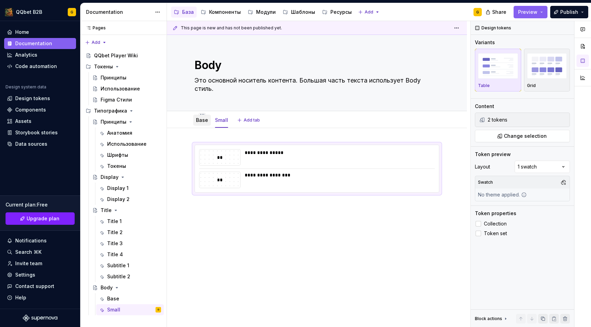
click at [203, 122] on link "Base" at bounding box center [202, 120] width 12 height 6
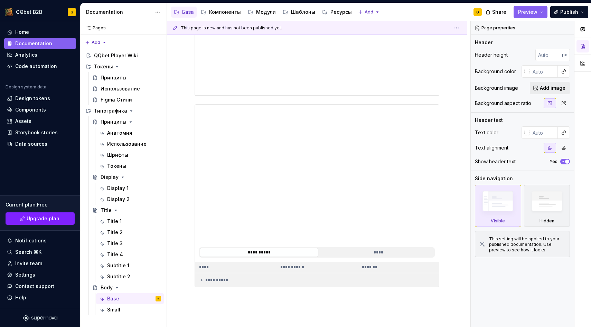
scroll to position [316, 0]
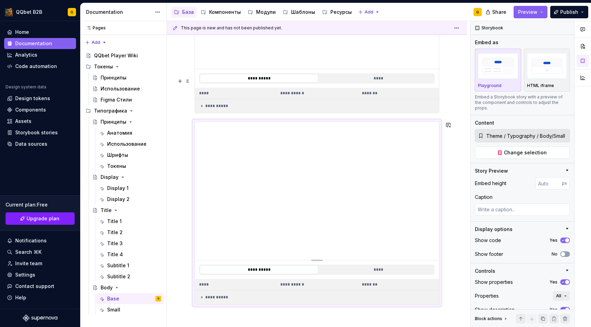
type textarea "*"
type input "Theme / Typography / Body/Base"
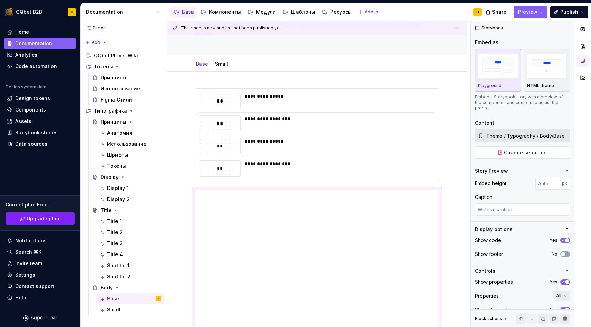
scroll to position [0, 0]
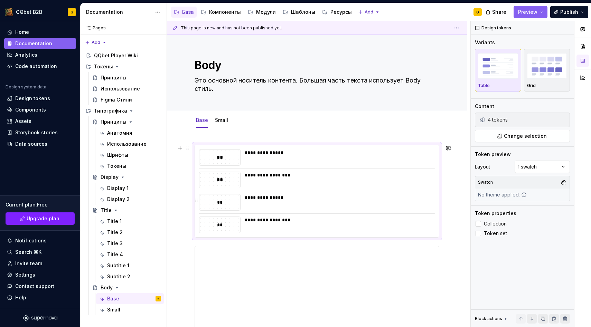
click at [314, 202] on div "**********" at bounding box center [338, 202] width 186 height 17
click at [505, 140] on button "Change selection" at bounding box center [522, 136] width 95 height 12
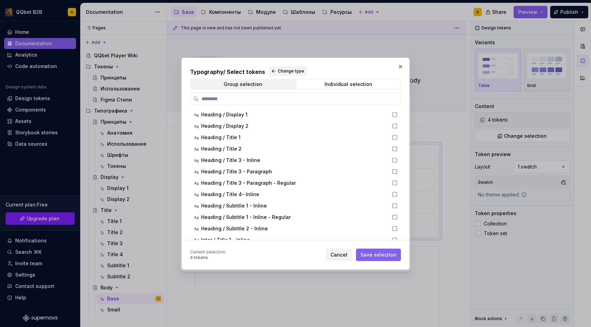
scroll to position [160, 0]
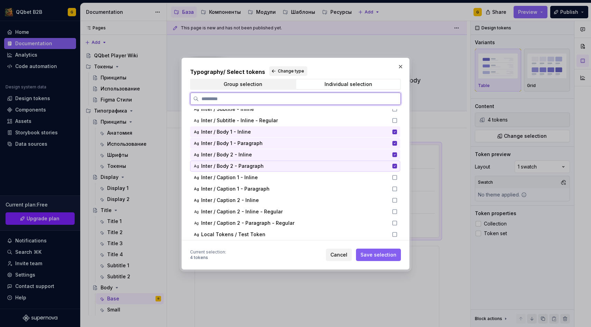
click at [327, 168] on div "Inter / Body 2 - Paragraph" at bounding box center [294, 166] width 187 height 7
click at [329, 154] on div "Inter / Body 2 - Inline" at bounding box center [294, 154] width 187 height 7
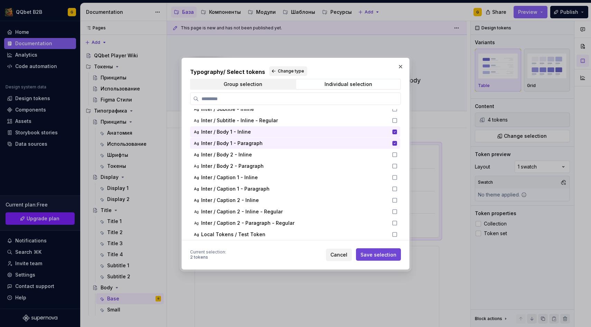
click at [362, 252] on button "Save selection" at bounding box center [378, 255] width 45 height 12
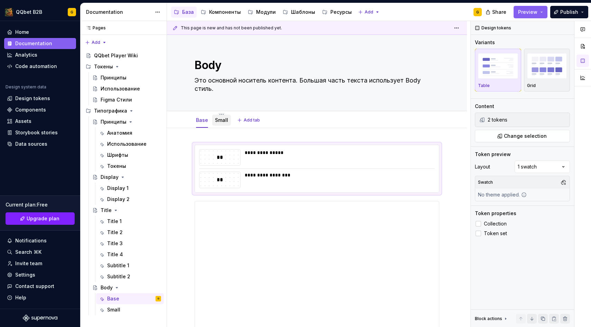
click at [224, 120] on link "Small" at bounding box center [221, 120] width 13 height 6
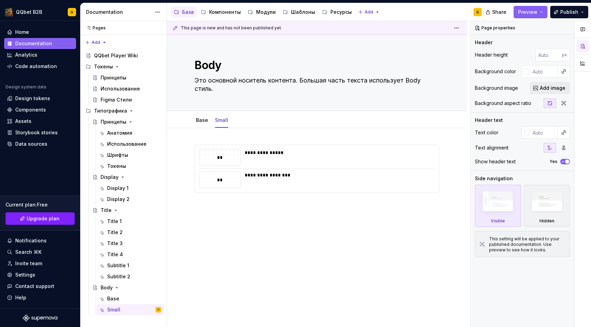
click at [260, 199] on div "**********" at bounding box center [317, 173] width 245 height 56
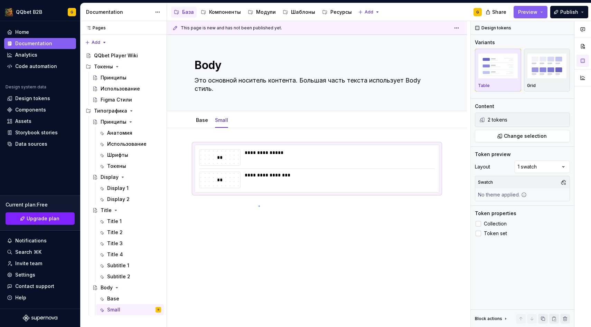
click at [259, 206] on div "**********" at bounding box center [319, 174] width 304 height 307
click at [259, 206] on div "**********" at bounding box center [317, 213] width 300 height 171
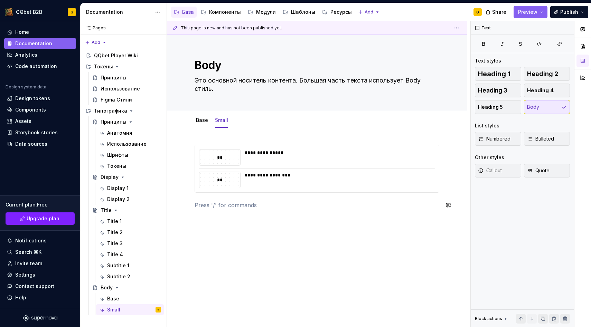
click at [259, 211] on div "**********" at bounding box center [317, 181] width 245 height 73
click at [258, 208] on p at bounding box center [317, 205] width 245 height 8
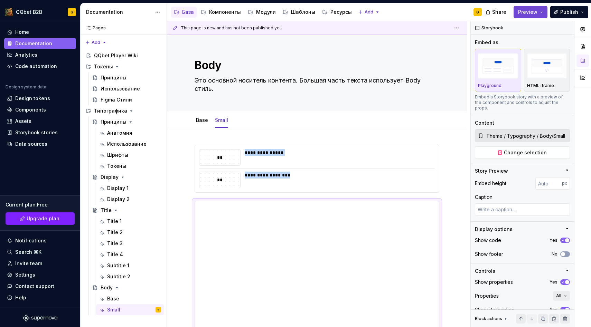
click at [538, 18] on button "Preview" at bounding box center [531, 12] width 34 height 12
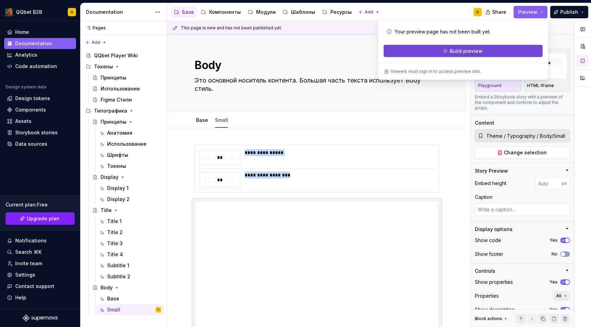
click at [484, 50] on button "Build preview" at bounding box center [463, 51] width 159 height 12
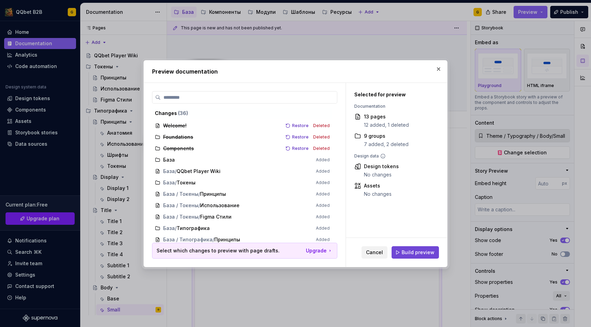
click at [426, 249] on span "Build preview" at bounding box center [418, 252] width 33 height 7
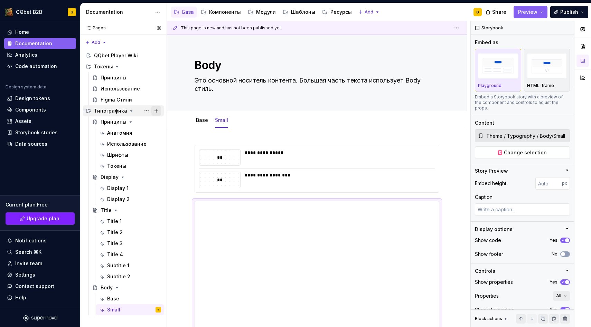
click at [159, 112] on button "Page tree" at bounding box center [156, 111] width 10 height 10
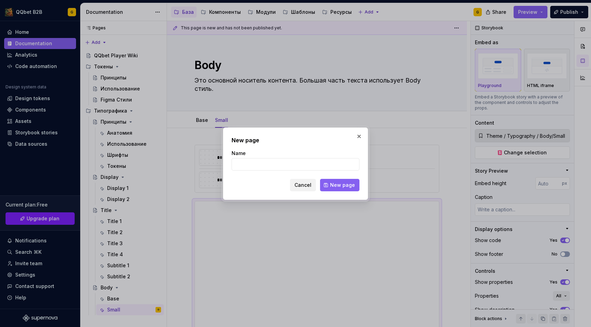
type textarea "*"
type input "Caption"
click button "New page" at bounding box center [339, 185] width 39 height 12
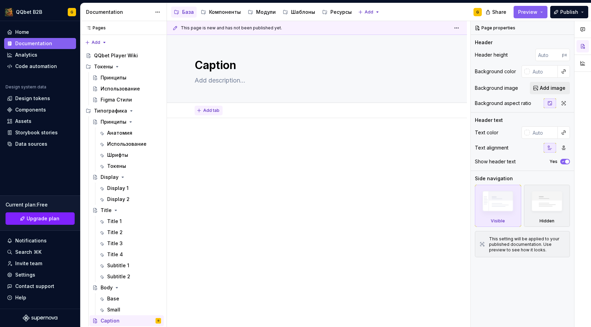
click at [210, 110] on span "Add tab" at bounding box center [211, 111] width 16 height 6
type textarea "*"
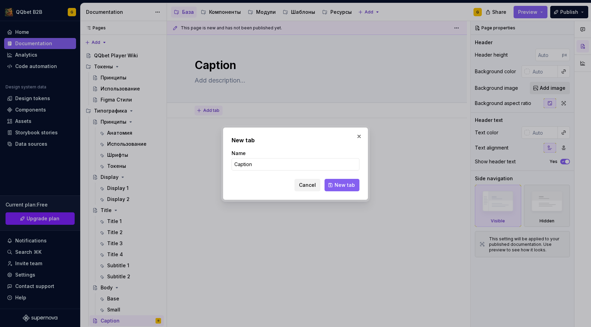
type input "Caption 1"
click button "New tab" at bounding box center [342, 185] width 35 height 12
type textarea "*"
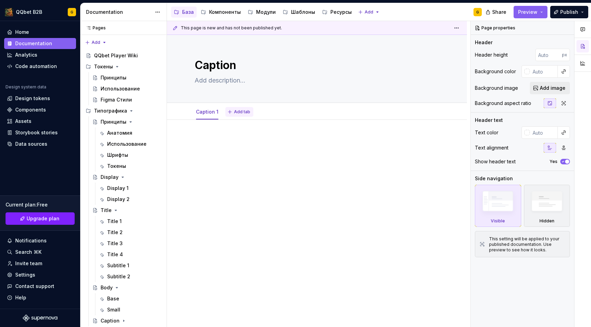
click at [226, 110] on button "Add tab" at bounding box center [239, 112] width 28 height 10
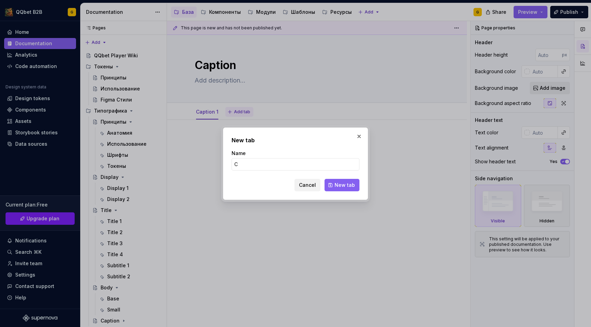
type input "Ca"
type textarea "*"
type input "Caption 2"
click button "New tab" at bounding box center [342, 185] width 35 height 12
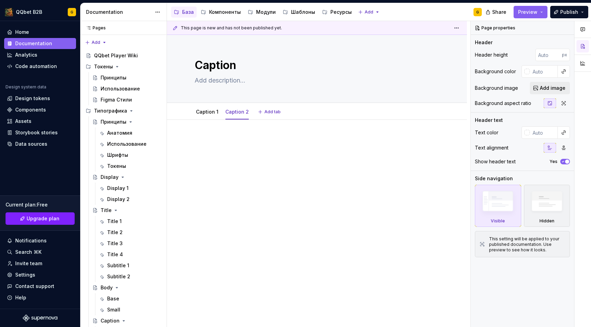
click at [199, 104] on div "Caption 1 Caption 2 Add tab" at bounding box center [317, 111] width 300 height 17
click at [199, 108] on div "Caption 1" at bounding box center [207, 112] width 22 height 8
click at [109, 120] on div "Принципы" at bounding box center [114, 122] width 26 height 7
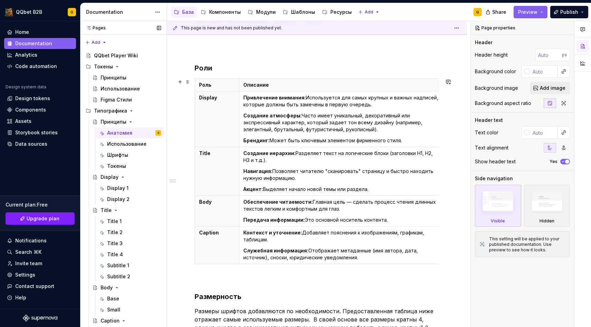
scroll to position [121, 0]
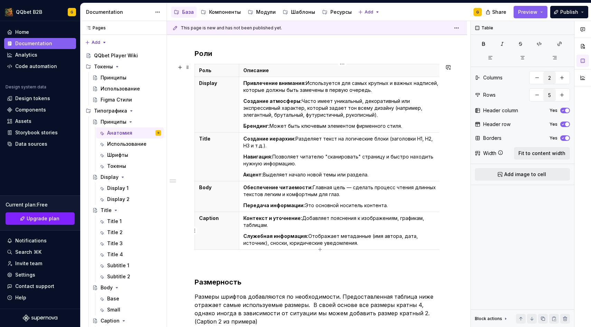
click at [315, 220] on p "Контекст и уточнение: Добавляет пояснения к изображениям, графикам, таблицам." at bounding box center [342, 222] width 198 height 14
drag, startPoint x: 330, startPoint y: 245, endPoint x: 313, endPoint y: 240, distance: 17.8
click at [313, 240] on p "Служебная информация: Отображает метаданные (имя автора, дата, источник), сноск…" at bounding box center [342, 240] width 198 height 14
drag, startPoint x: 300, startPoint y: 215, endPoint x: 312, endPoint y: 226, distance: 16.2
click at [312, 226] on p "Контекст и уточнение: Добавляет пояснения к изображениям, графикам, таблицам." at bounding box center [342, 222] width 198 height 14
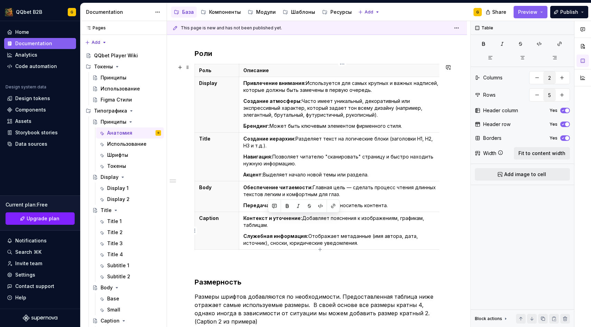
copy p "Добавляет пояснения к изображениям, графикам, таблицам."
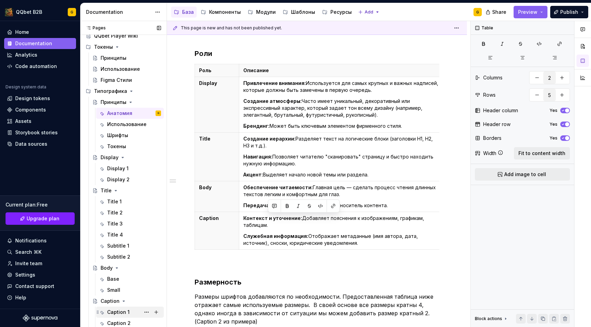
click at [115, 315] on div "Caption 1" at bounding box center [118, 312] width 22 height 7
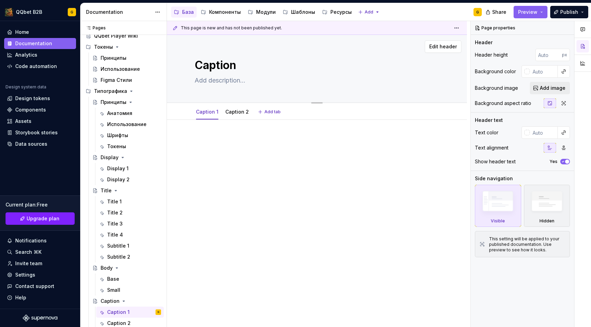
click at [217, 82] on textarea at bounding box center [315, 80] width 245 height 11
paste textarea "Добавляет пояснения к изображениям, графикам, таблицам."
type textarea "*"
type textarea "Добавляет пояснения к изображениям, графикам, таблицам."
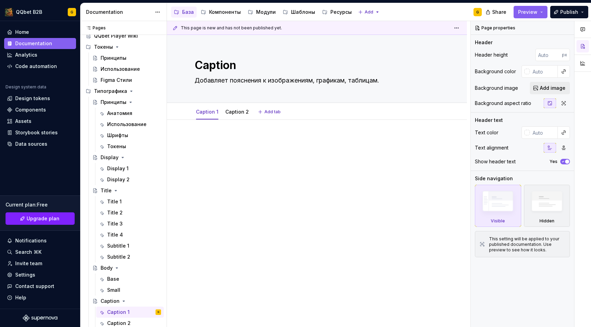
type textarea "*"
type textarea "Добавляет пояснения к изображениям, графикам, таблицам."
click at [244, 130] on div at bounding box center [317, 194] width 300 height 149
type textarea "*"
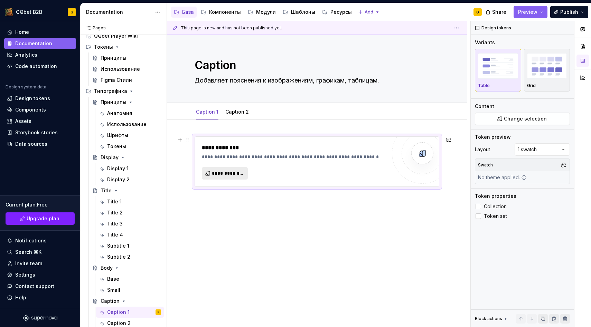
click at [223, 174] on span "**********" at bounding box center [227, 173] width 31 height 7
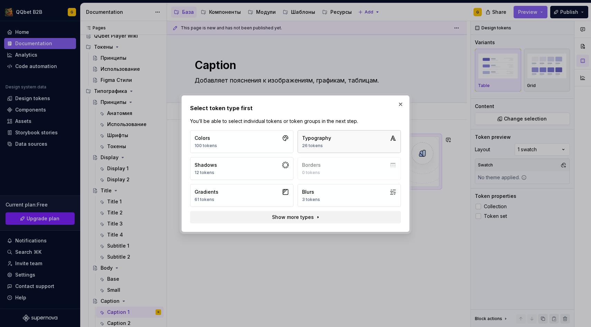
click at [326, 132] on button "Typography 26 tokens" at bounding box center [349, 141] width 103 height 23
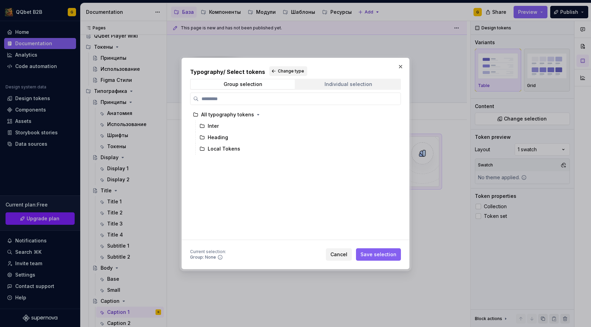
click at [320, 88] on span "Individual selection" at bounding box center [348, 85] width 104 height 10
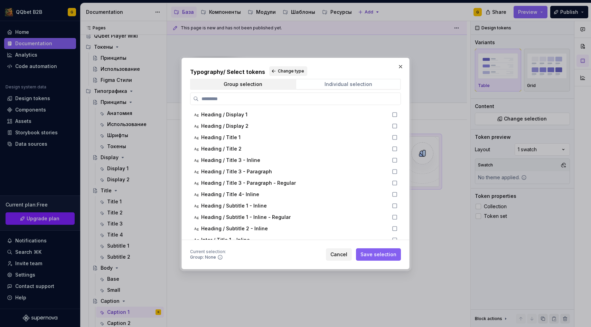
click at [321, 83] on span "Individual selection" at bounding box center [348, 85] width 104 height 10
click at [308, 98] on input "search" at bounding box center [300, 98] width 202 height 7
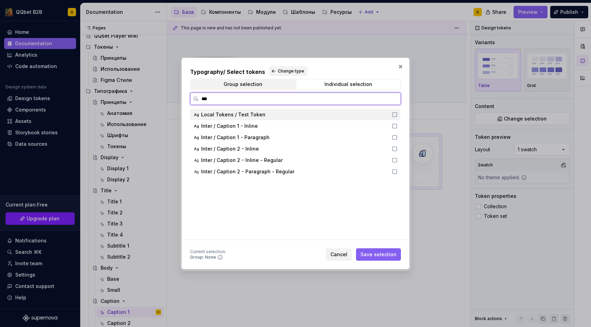
type input "****"
click at [248, 114] on span "Inter / Caption 1 - Inline" at bounding box center [229, 114] width 57 height 7
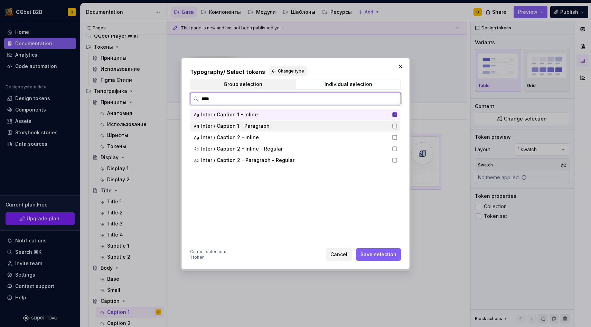
click at [248, 125] on span "Inter / Caption 1 - Paragraph" at bounding box center [235, 126] width 68 height 7
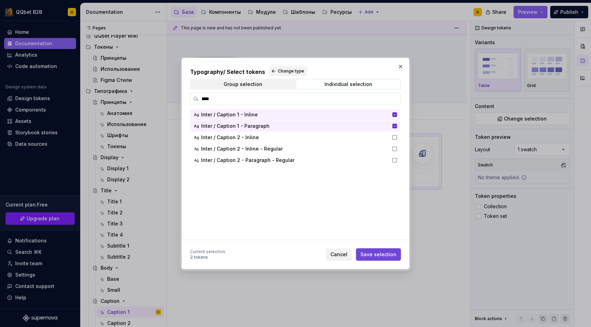
click at [371, 252] on span "Save selection" at bounding box center [379, 254] width 36 height 7
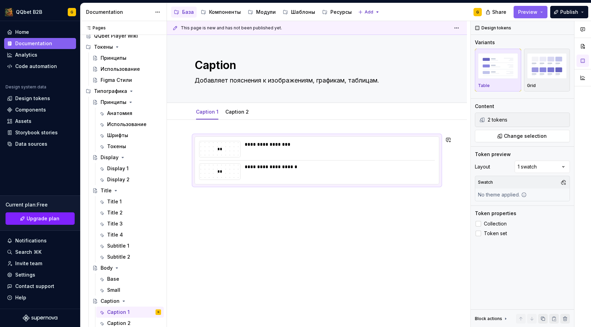
click at [222, 208] on div "**********" at bounding box center [317, 205] width 300 height 171
click at [252, 233] on div "**********" at bounding box center [317, 205] width 300 height 171
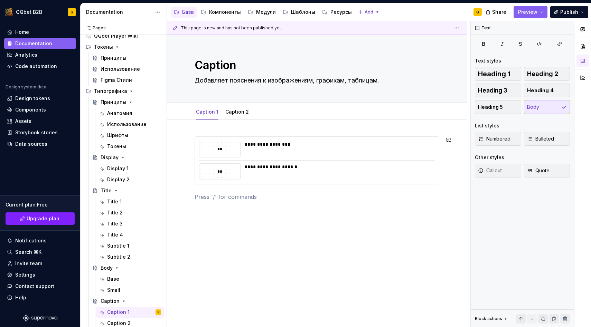
click at [252, 233] on div "**********" at bounding box center [317, 214] width 300 height 188
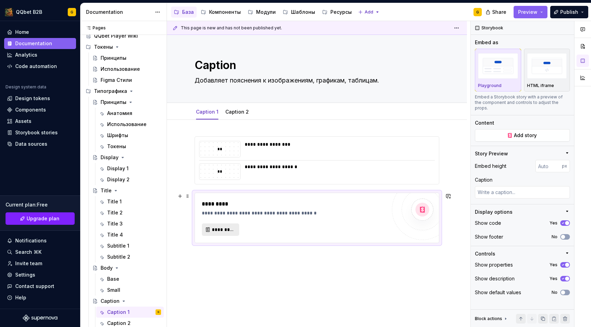
click at [218, 226] on button "*********" at bounding box center [220, 230] width 37 height 12
type textarea "*"
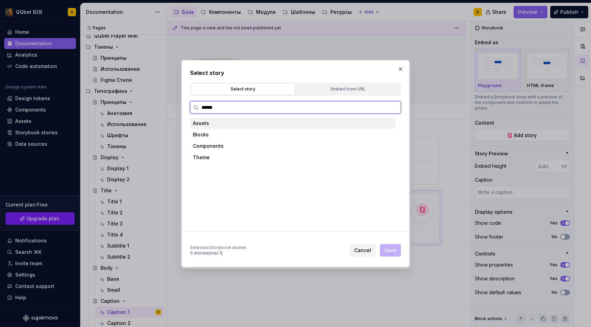
type input "*******"
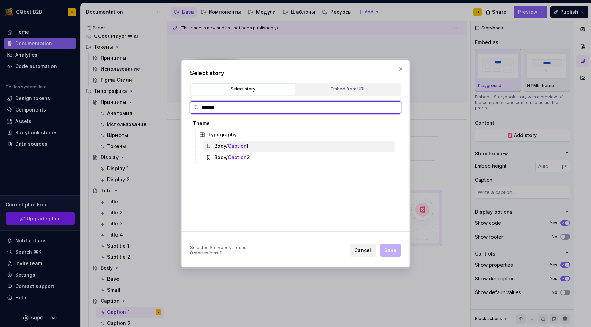
click at [252, 149] on div "Body/ Caption 1" at bounding box center [299, 146] width 192 height 11
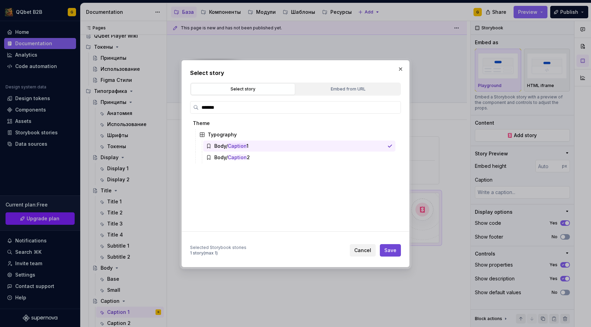
click at [391, 254] on button "Save" at bounding box center [390, 250] width 21 height 12
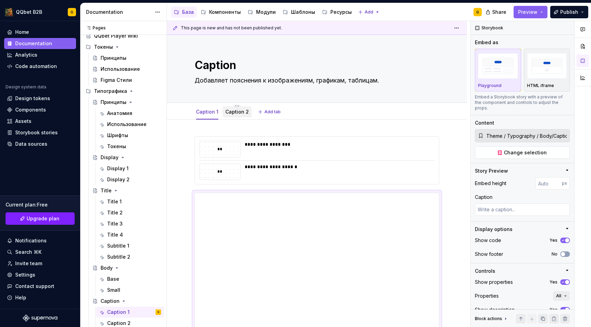
click at [228, 109] on div "Caption 2" at bounding box center [237, 112] width 24 height 7
click at [236, 115] on div "Caption 2" at bounding box center [237, 112] width 24 height 8
click at [236, 114] on link "Caption 2" at bounding box center [237, 112] width 24 height 6
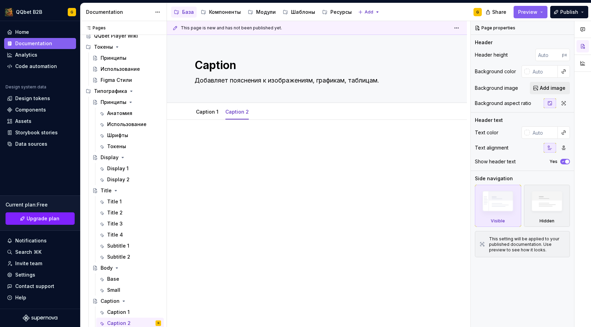
type textarea "*"
click at [237, 143] on p at bounding box center [317, 141] width 245 height 8
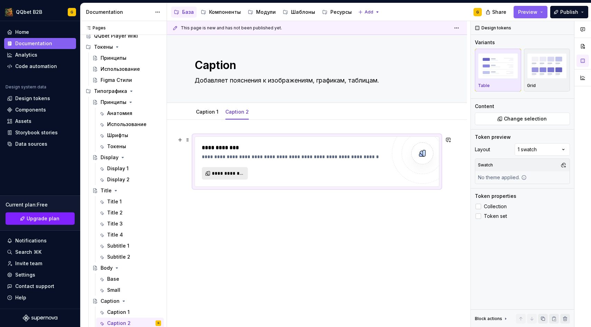
click at [230, 176] on span "**********" at bounding box center [227, 173] width 31 height 7
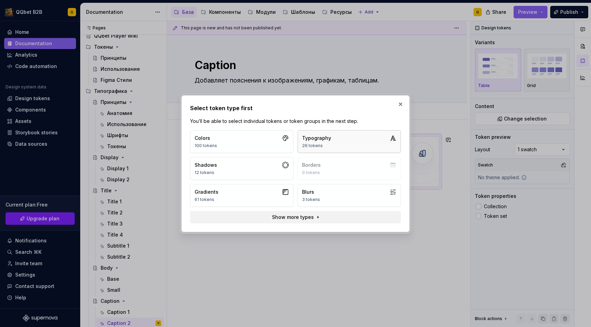
click at [341, 138] on button "Typography 26 tokens" at bounding box center [349, 141] width 103 height 23
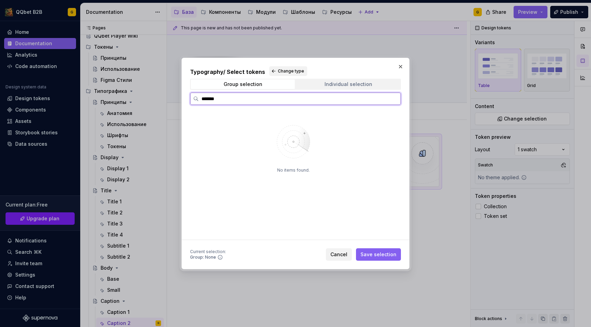
type input "*******"
click at [354, 88] on span "Individual selection" at bounding box center [348, 85] width 104 height 10
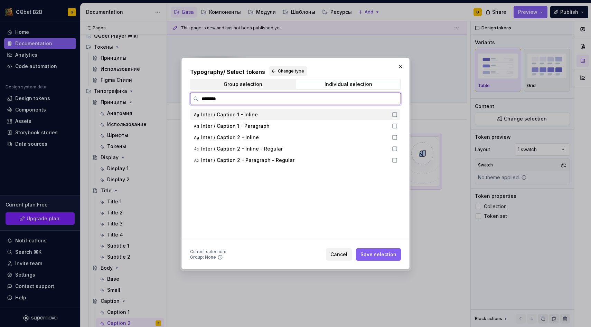
type input "*********"
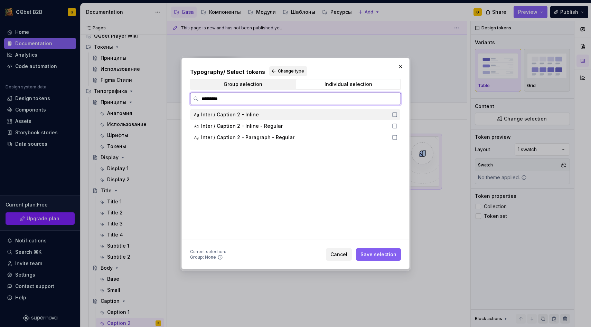
click at [267, 117] on div "Inter / Caption 2 - Inline" at bounding box center [294, 114] width 187 height 7
click at [267, 127] on span "Inter / Caption 2 - Inline - Regular" at bounding box center [242, 126] width 82 height 7
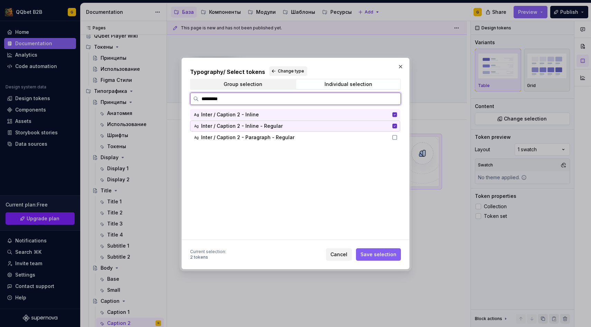
click at [267, 137] on span "Inter / Caption 2 - Paragraph - Regular" at bounding box center [247, 137] width 93 height 7
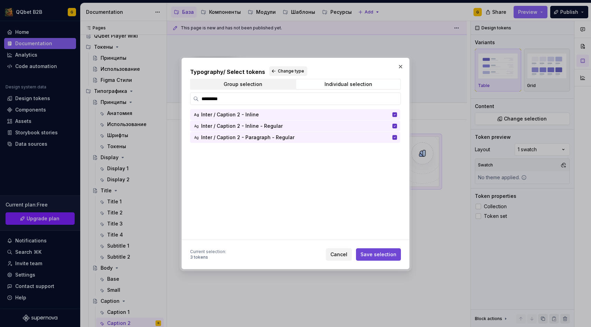
click at [368, 258] on span "Save selection" at bounding box center [379, 254] width 36 height 7
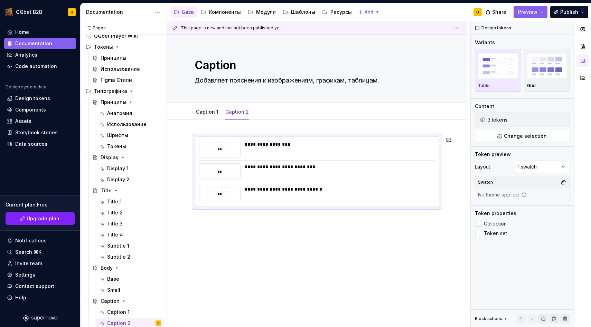
click at [239, 238] on div "**********" at bounding box center [317, 217] width 300 height 194
click at [253, 232] on div "**********" at bounding box center [317, 217] width 300 height 194
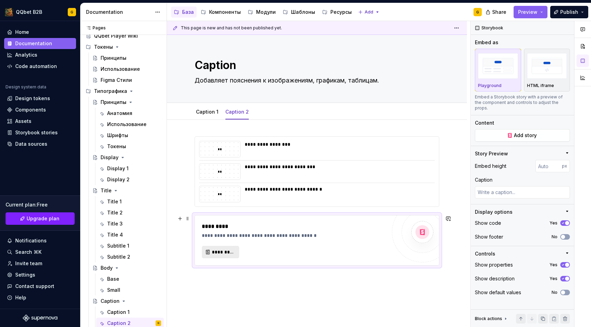
click at [220, 246] on div "*********" at bounding box center [294, 252] width 185 height 12
click at [219, 254] on span "*********" at bounding box center [223, 252] width 23 height 7
type textarea "*"
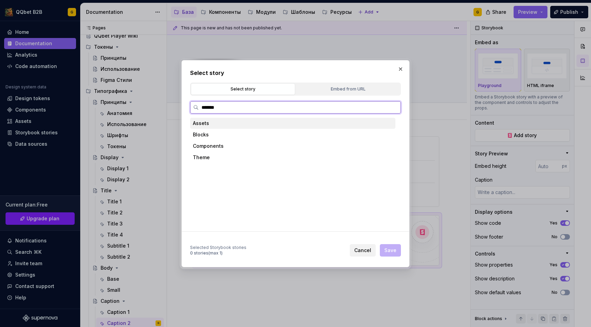
type input "*******"
paste input "*******"
type input "*********"
click at [253, 149] on div "Body/ Caption 2" at bounding box center [299, 146] width 192 height 11
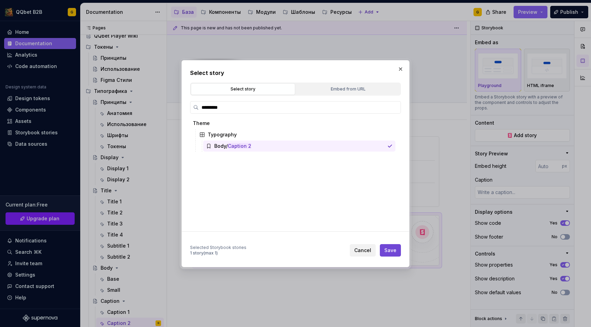
click at [389, 254] on button "Save" at bounding box center [390, 250] width 21 height 12
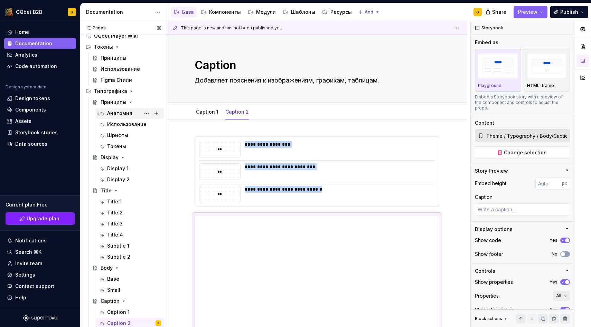
click at [117, 109] on div "Анатомия" at bounding box center [134, 114] width 54 height 10
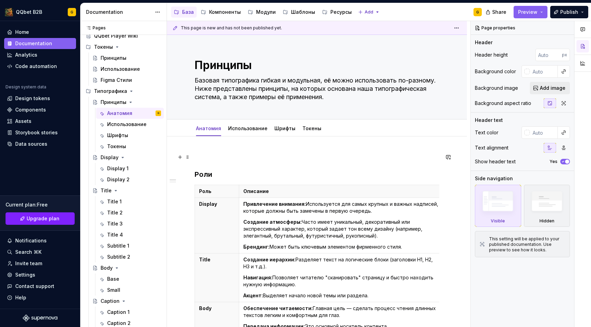
type textarea "*"
click at [216, 151] on div "This page is new and has not been published yet. Принципы Базовая типографика г…" at bounding box center [319, 174] width 304 height 307
click at [214, 157] on p at bounding box center [317, 157] width 245 height 8
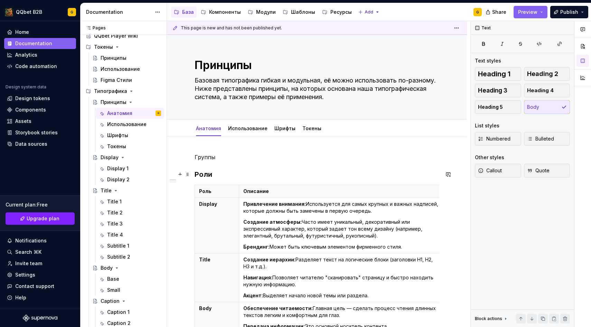
click at [203, 176] on h3 "Роли" at bounding box center [317, 175] width 245 height 10
click at [205, 157] on p "Группы" at bounding box center [317, 157] width 245 height 8
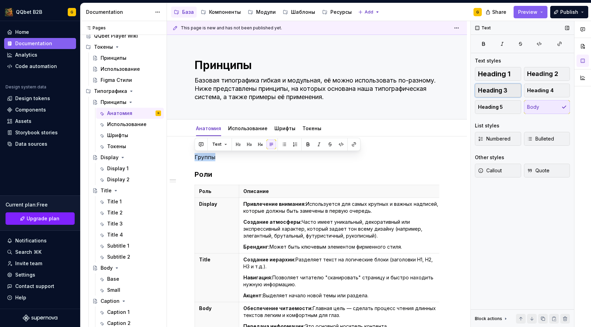
click at [507, 88] on span "Heading 3" at bounding box center [492, 90] width 29 height 7
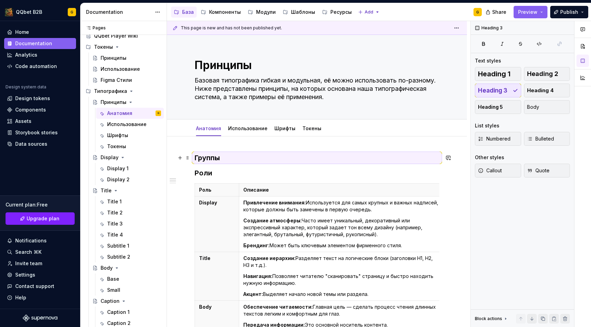
click at [244, 160] on h3 "Группы" at bounding box center [317, 158] width 245 height 10
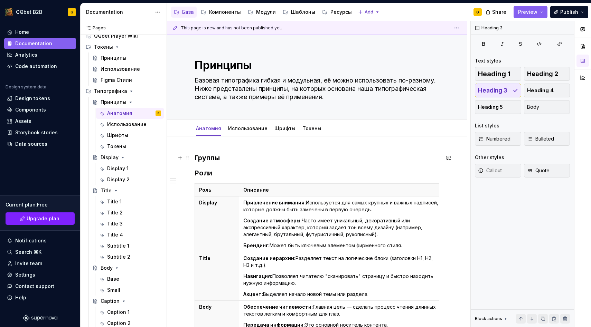
click at [244, 160] on h3 "Группы" at bounding box center [317, 158] width 245 height 10
click at [222, 160] on h3 "Группы" at bounding box center [317, 158] width 245 height 10
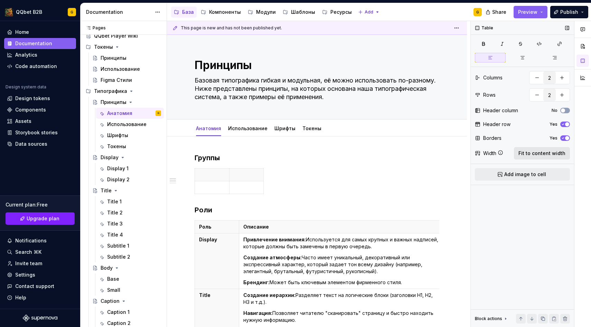
click at [538, 153] on span "Fit to content width" at bounding box center [542, 153] width 47 height 7
click at [348, 175] on p at bounding box center [391, 174] width 122 height 7
click at [279, 186] on p at bounding box center [260, 187] width 122 height 7
type textarea "*"
drag, startPoint x: 249, startPoint y: 186, endPoint x: 201, endPoint y: 184, distance: 48.4
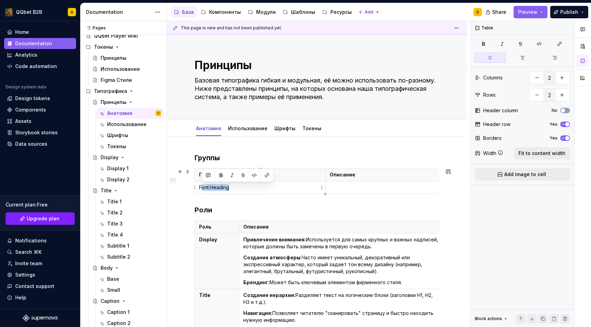
click at [201, 184] on td "Font.Heading" at bounding box center [260, 188] width 131 height 13
click at [567, 111] on button "No" at bounding box center [565, 111] width 10 height 6
drag, startPoint x: 325, startPoint y: 175, endPoint x: 246, endPoint y: 176, distance: 78.5
drag, startPoint x: 377, startPoint y: 178, endPoint x: 442, endPoint y: 180, distance: 65.0
click at [366, 190] on p at bounding box center [344, 187] width 187 height 7
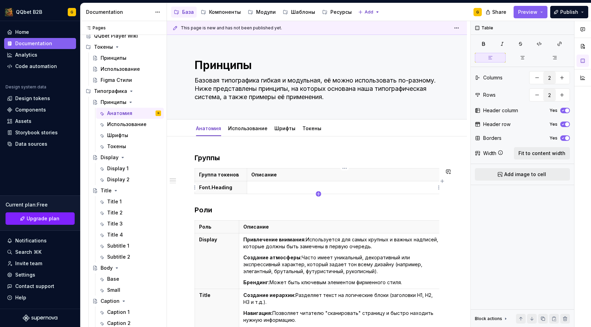
click at [320, 193] on icon "button" at bounding box center [319, 195] width 6 height 6
type input "3"
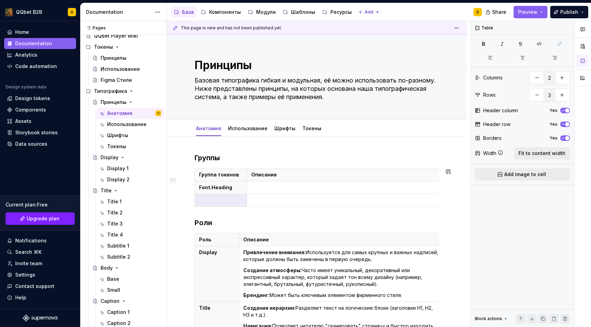
type textarea "*"
click at [230, 204] on p at bounding box center [221, 200] width 44 height 7
click at [269, 187] on p at bounding box center [344, 187] width 187 height 7
click at [263, 197] on p at bounding box center [344, 200] width 187 height 7
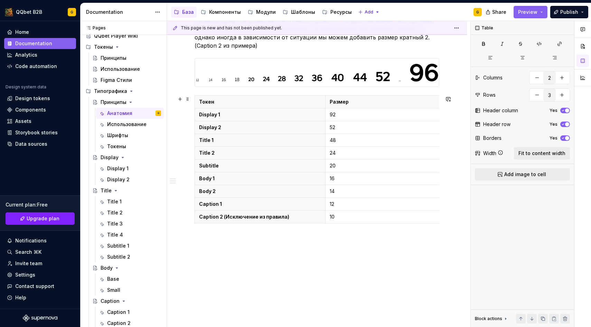
scroll to position [445, 0]
click at [236, 164] on p "Subtitle" at bounding box center [260, 166] width 122 height 7
click at [325, 223] on icon "button" at bounding box center [325, 224] width 3 height 3
type input "11"
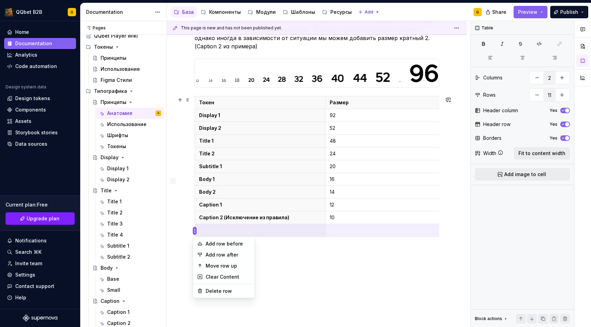
click at [195, 166] on html "QQbet B2B G Home Documentation Analytics Code automation Design system data Des…" at bounding box center [295, 163] width 591 height 327
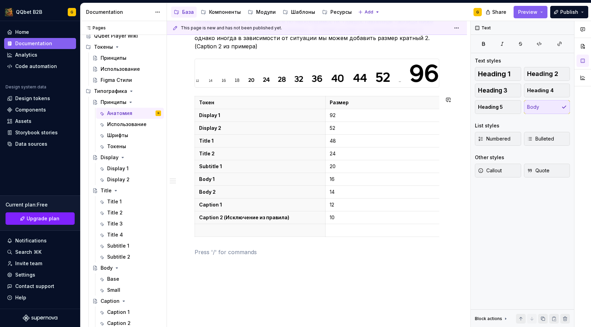
click at [185, 247] on html "QQbet B2B G Home Documentation Analytics Code automation Design system data Des…" at bounding box center [295, 163] width 591 height 327
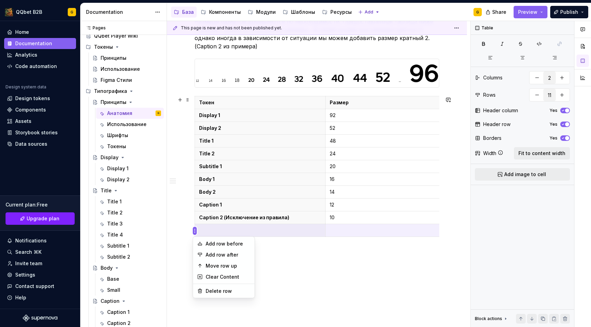
click at [193, 170] on html "QQbet B2B G Home Documentation Analytics Code automation Design system data Des…" at bounding box center [295, 163] width 591 height 327
click at [208, 265] on div "Move row up" at bounding box center [228, 266] width 45 height 7
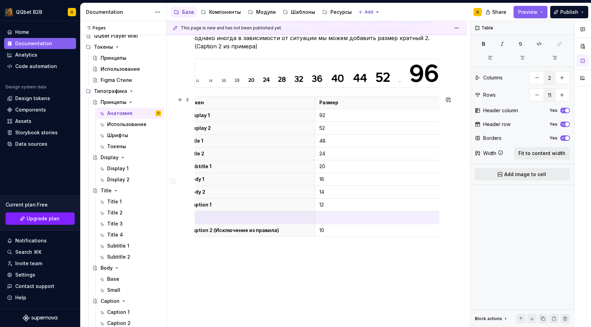
scroll to position [0, 0]
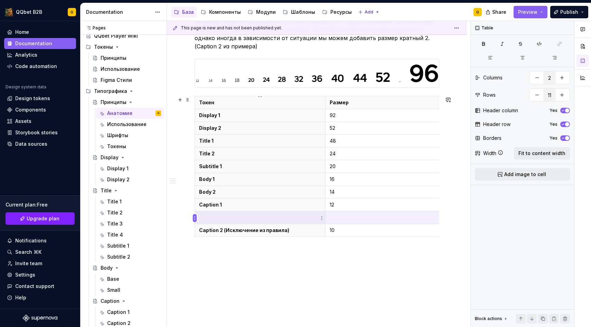
click at [195, 216] on html "QQbet B2B G Home Documentation Analytics Code automation Design system data Des…" at bounding box center [295, 163] width 591 height 327
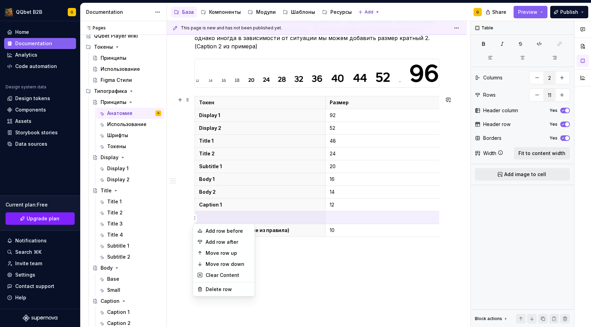
drag, startPoint x: 210, startPoint y: 266, endPoint x: 211, endPoint y: 251, distance: 14.9
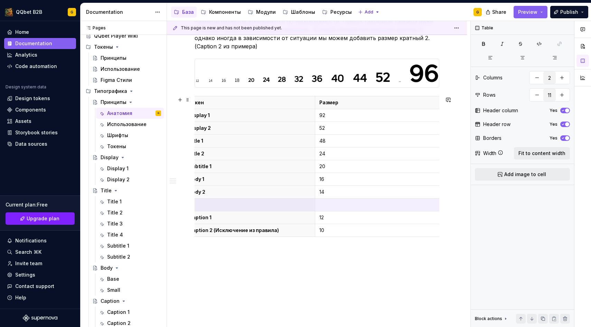
click at [211, 251] on p at bounding box center [317, 252] width 245 height 8
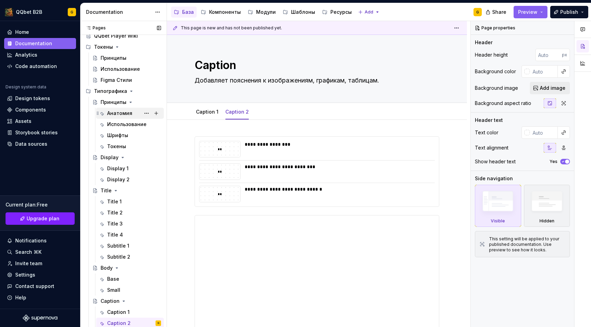
click at [120, 111] on div "Анатомия" at bounding box center [119, 113] width 25 height 7
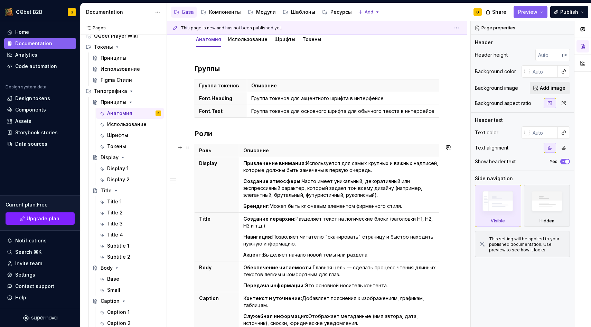
scroll to position [89, 0]
type textarea "*"
click at [197, 135] on h3 "Роли" at bounding box center [317, 135] width 245 height 10
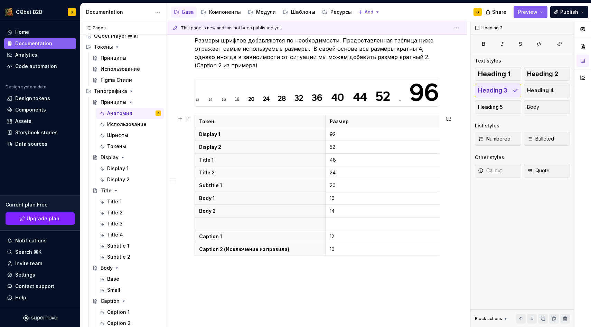
scroll to position [497, 0]
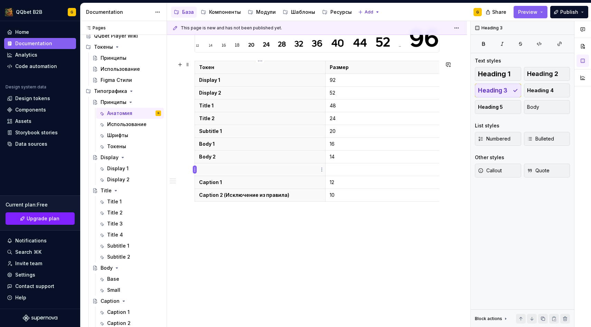
click at [195, 170] on html "QQbet B2B G Home Documentation Analytics Code automation Design system data Des…" at bounding box center [295, 163] width 591 height 327
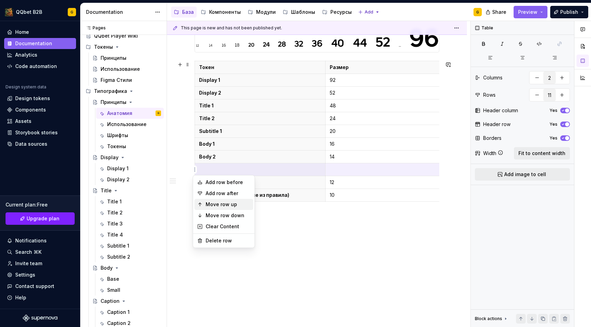
click at [205, 205] on div "Move row up" at bounding box center [224, 204] width 59 height 11
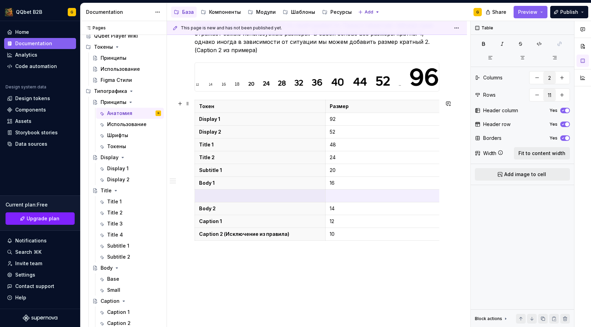
scroll to position [452, 0]
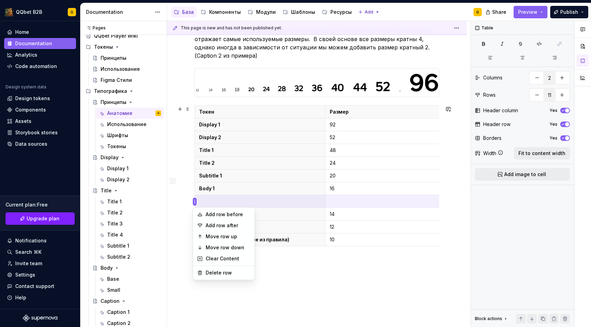
click at [196, 202] on html "QQbet B2B G Home Documentation Analytics Code automation Design system data Des…" at bounding box center [295, 163] width 591 height 327
click at [211, 237] on div "Move row up" at bounding box center [228, 236] width 45 height 7
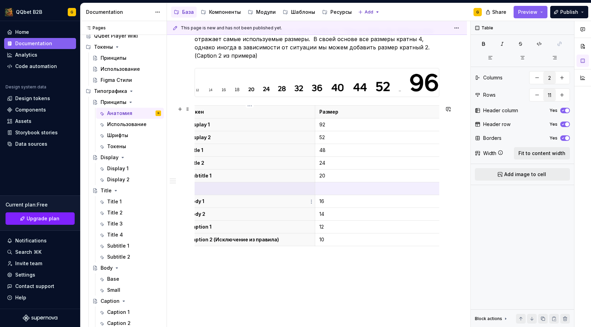
scroll to position [0, 0]
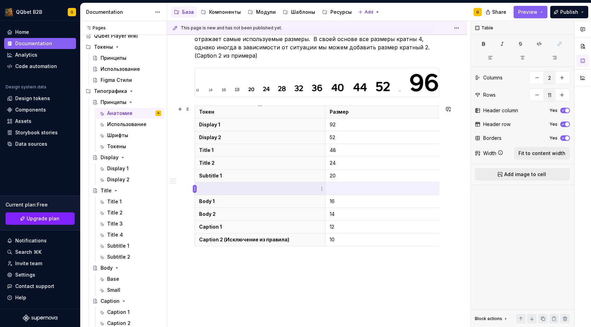
click at [195, 190] on html "QQbet B2B G Home Documentation Analytics Code automation Design system data Des…" at bounding box center [295, 163] width 591 height 327
click at [210, 219] on div "Move row up" at bounding box center [224, 224] width 59 height 11
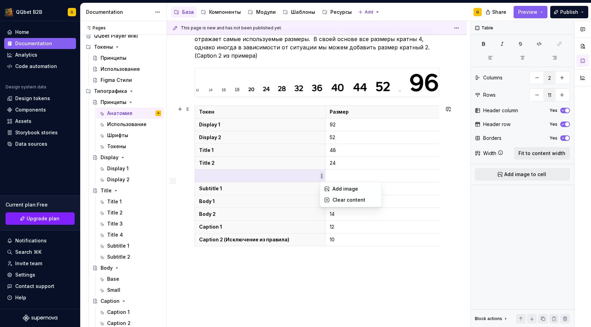
click at [321, 175] on html "QQbet B2B G Home Documentation Analytics Code automation Design system data Des…" at bounding box center [295, 163] width 591 height 327
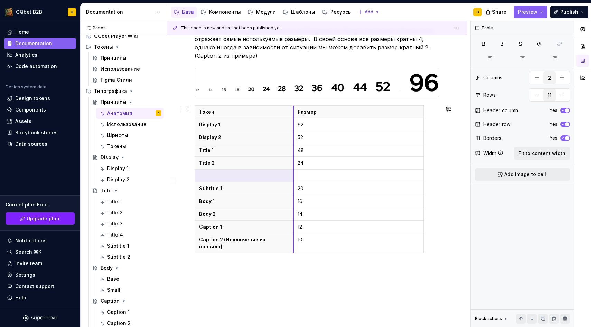
drag, startPoint x: 325, startPoint y: 182, endPoint x: 293, endPoint y: 182, distance: 32.2
drag, startPoint x: 423, startPoint y: 111, endPoint x: 442, endPoint y: 113, distance: 18.4
click at [442, 176] on icon "button" at bounding box center [441, 176] width 3 height 3
drag, startPoint x: 433, startPoint y: 126, endPoint x: 387, endPoint y: 130, distance: 46.5
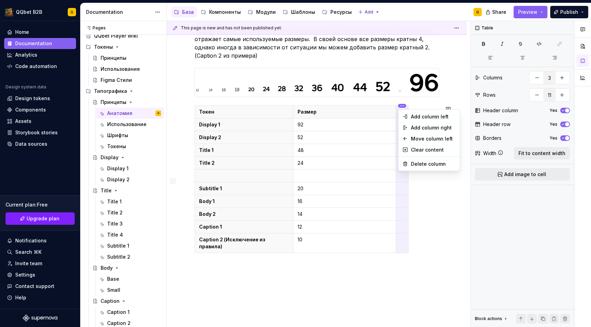
click at [403, 104] on html "QQbet B2B G Home Documentation Analytics Code automation Design system data Des…" at bounding box center [295, 163] width 591 height 327
click at [428, 161] on div "Delete column" at bounding box center [433, 164] width 45 height 7
type input "2"
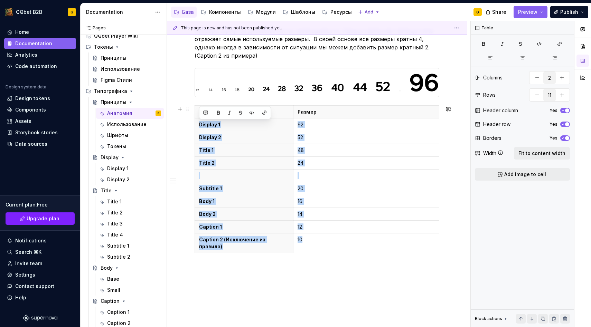
drag, startPoint x: 395, startPoint y: 136, endPoint x: 442, endPoint y: 136, distance: 46.3
type textarea "*"
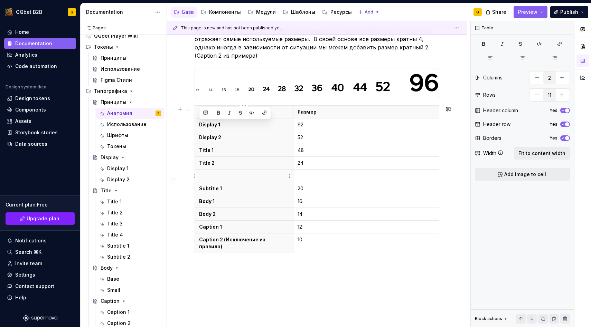
click at [208, 177] on p at bounding box center [244, 176] width 90 height 7
click at [194, 176] on html "QQbet B2B G Home Documentation Analytics Code automation Design system data Des…" at bounding box center [295, 163] width 591 height 327
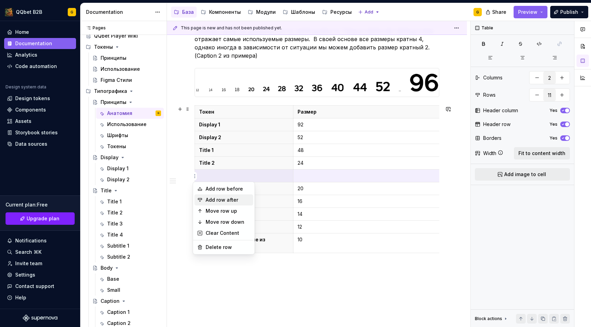
click at [222, 203] on div "Add row after" at bounding box center [228, 200] width 45 height 7
type input "12"
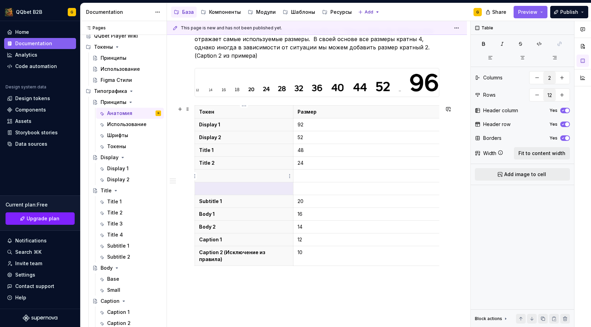
click at [249, 171] on th at bounding box center [244, 176] width 99 height 13
click at [237, 184] on th at bounding box center [244, 189] width 99 height 13
click at [193, 201] on html "QQbet B2B G Home Documentation Analytics Code automation Design system data Des…" at bounding box center [295, 163] width 591 height 327
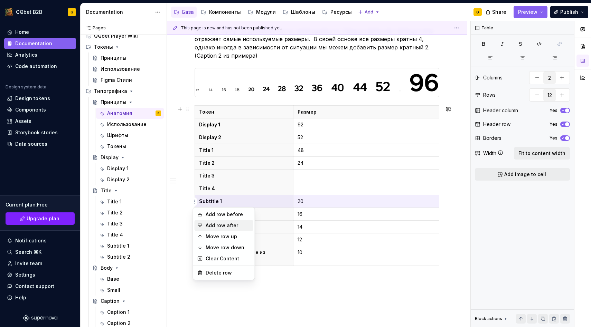
click at [221, 225] on div "Add row after" at bounding box center [228, 225] width 45 height 7
type input "13"
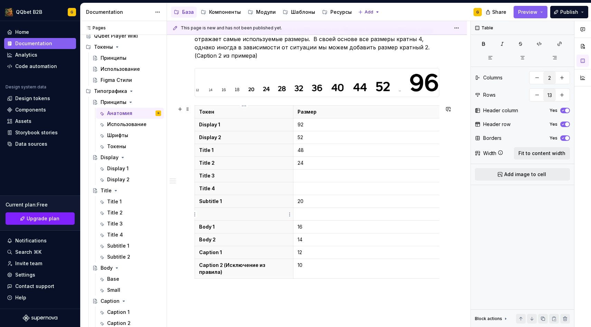
click at [232, 208] on th at bounding box center [244, 214] width 99 height 13
click at [269, 168] on th "Title 2" at bounding box center [244, 163] width 99 height 13
click at [266, 174] on p "Title 3" at bounding box center [244, 176] width 90 height 7
click at [314, 174] on p at bounding box center [368, 176] width 140 height 7
click at [311, 165] on p "24" at bounding box center [368, 163] width 140 height 7
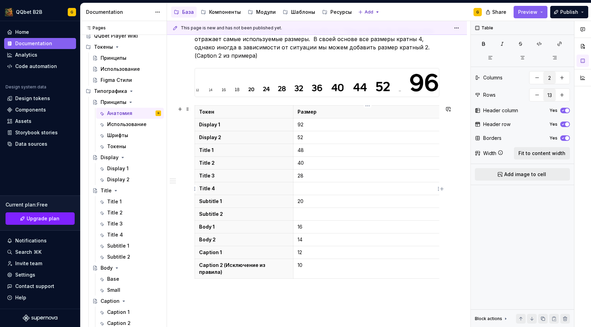
click at [310, 190] on p at bounding box center [368, 188] width 140 height 7
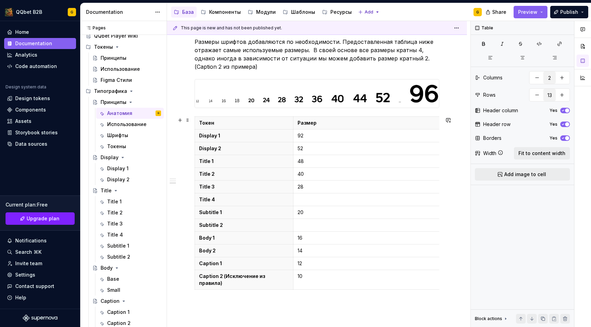
scroll to position [452, 0]
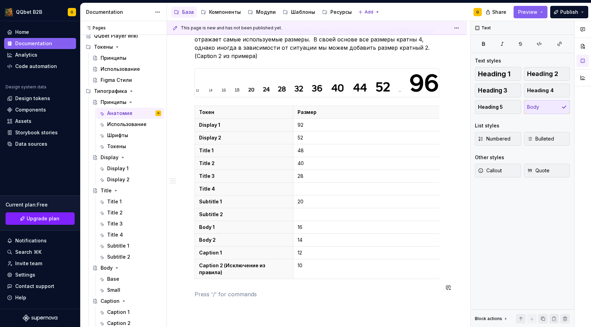
click at [227, 300] on div "Группы Группа токенов Описание Font.Heading Группа токенов для акцентного шрифт…" at bounding box center [317, 4] width 245 height 606
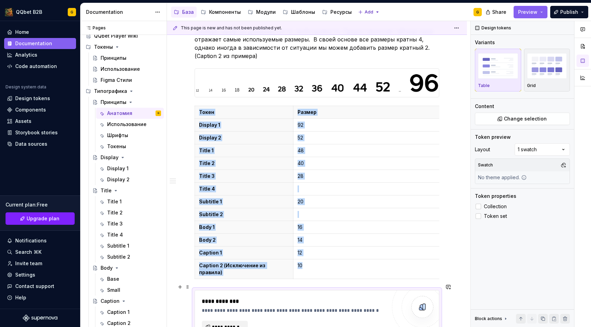
scroll to position [498, 0]
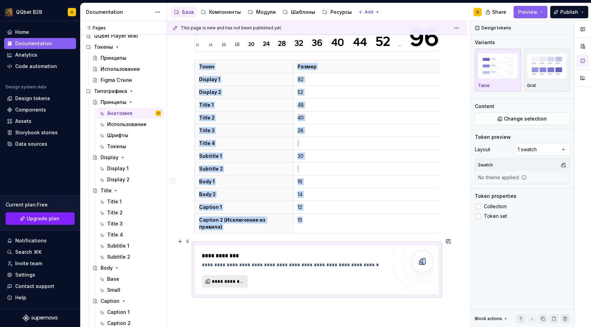
click at [229, 281] on button "**********" at bounding box center [225, 282] width 46 height 12
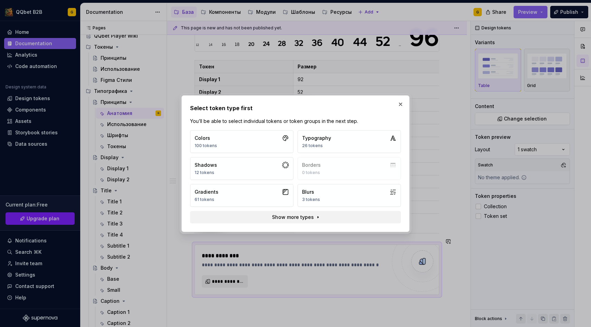
click at [334, 174] on div "Colors 100 tokens Typography 26 tokens Shadows 12 tokens Borders 0 tokens Gradi…" at bounding box center [295, 168] width 211 height 77
click at [301, 215] on span "Show more types" at bounding box center [293, 217] width 42 height 7
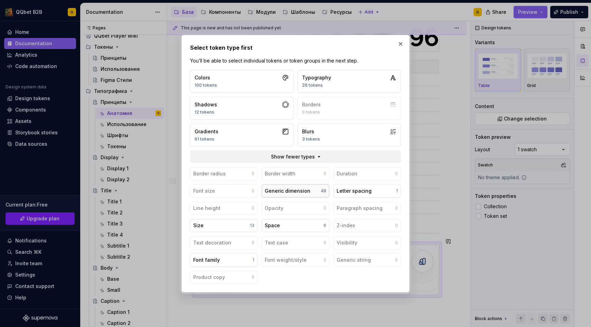
click at [314, 187] on button "Generic dimension 48" at bounding box center [295, 191] width 67 height 13
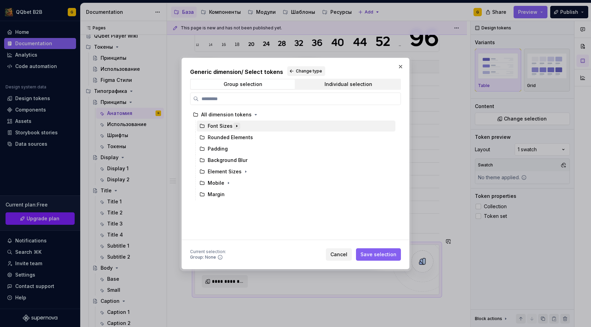
click at [239, 126] on button "button" at bounding box center [236, 126] width 7 height 7
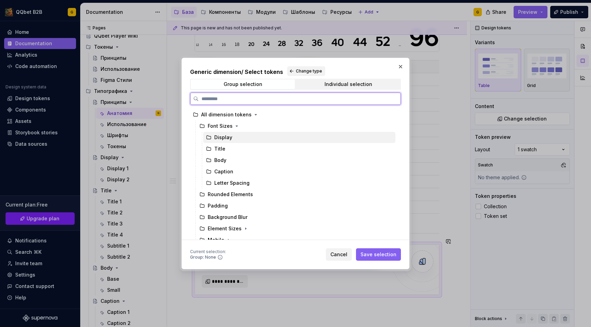
click at [227, 138] on div "Display" at bounding box center [223, 137] width 18 height 7
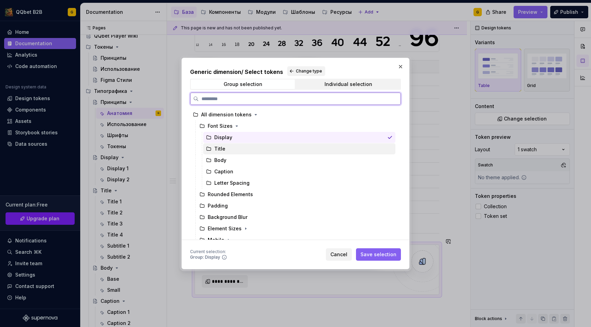
click at [248, 146] on div "Title" at bounding box center [299, 148] width 192 height 11
click at [246, 141] on div "Display" at bounding box center [299, 137] width 192 height 11
click at [236, 151] on div "Title" at bounding box center [299, 148] width 192 height 11
click at [238, 141] on div "Display" at bounding box center [299, 137] width 192 height 11
click at [234, 150] on div "Title" at bounding box center [299, 148] width 192 height 11
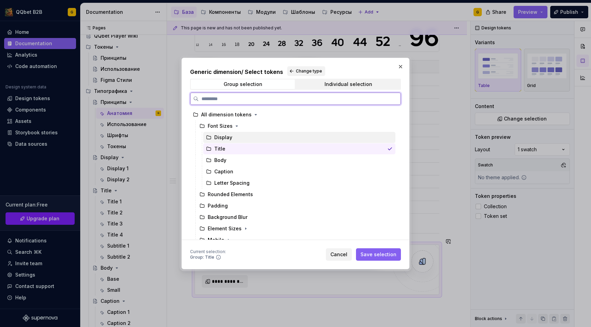
click at [236, 138] on div "Display" at bounding box center [299, 137] width 192 height 11
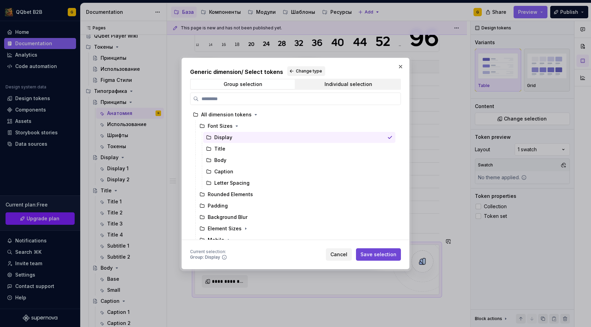
click at [379, 253] on span "Save selection" at bounding box center [379, 254] width 36 height 7
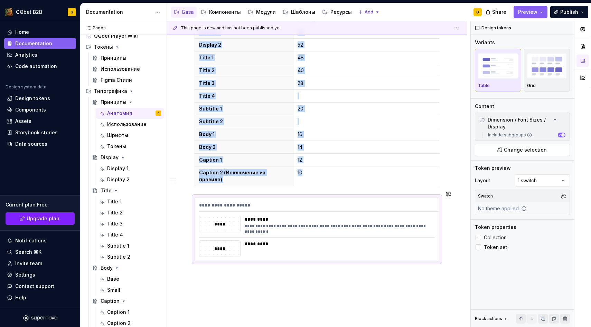
scroll to position [562, 0]
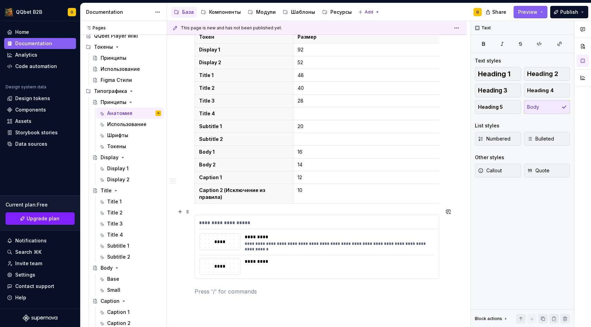
scroll to position [542, 0]
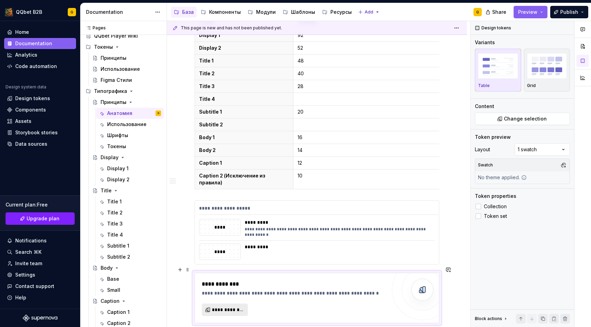
click at [239, 304] on button "**********" at bounding box center [225, 310] width 46 height 12
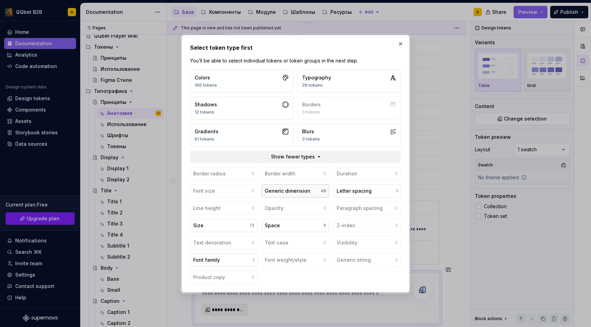
click at [273, 195] on button "Generic dimension 48" at bounding box center [295, 191] width 67 height 13
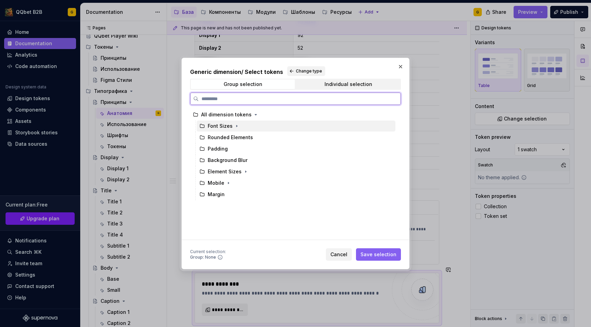
click at [268, 130] on div "Font Sizes" at bounding box center [296, 126] width 199 height 11
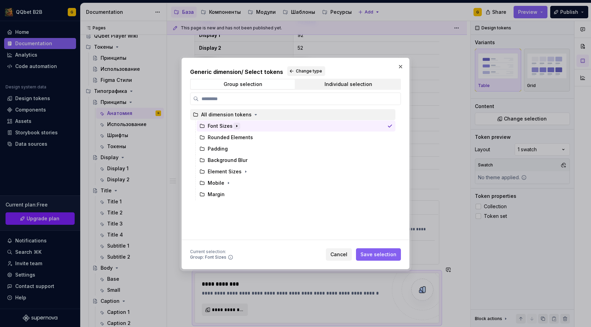
click at [236, 124] on icon "button" at bounding box center [237, 126] width 6 height 6
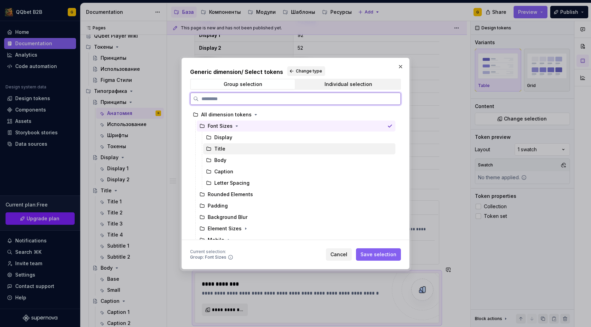
click at [230, 148] on div "Title" at bounding box center [299, 148] width 192 height 11
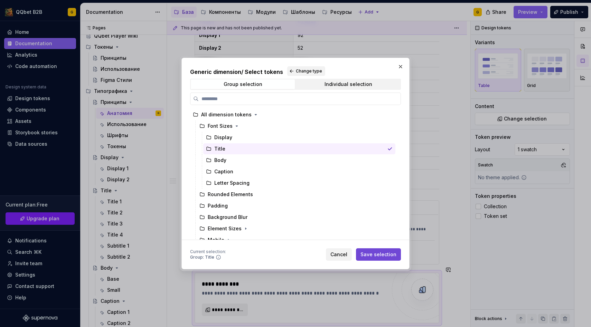
click at [384, 250] on button "Save selection" at bounding box center [378, 255] width 45 height 12
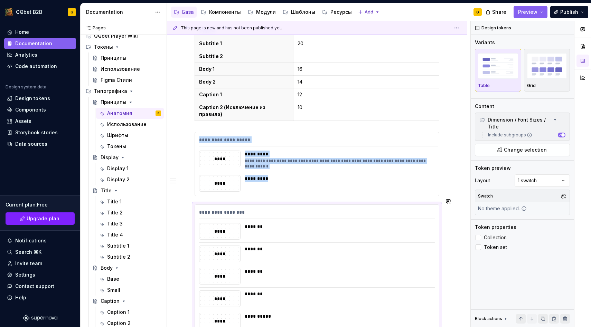
click at [384, 250] on div "*******" at bounding box center [338, 254] width 186 height 17
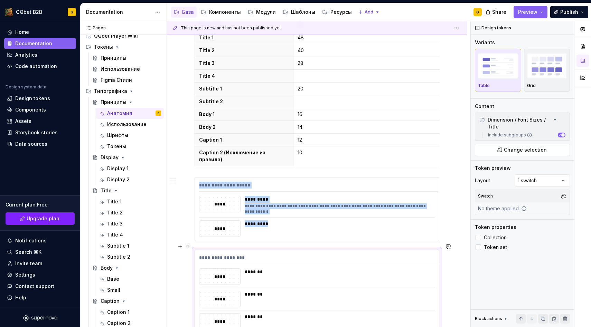
scroll to position [551, 0]
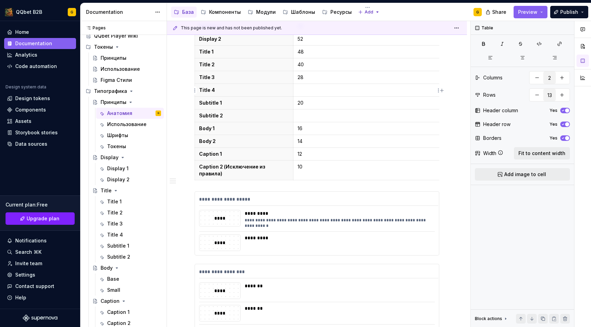
click at [332, 93] on p at bounding box center [368, 90] width 140 height 7
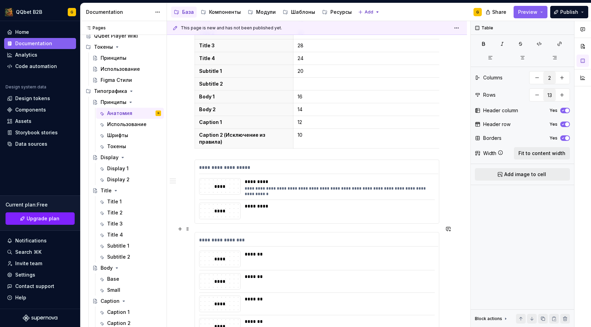
scroll to position [582, 0]
click at [317, 87] on p at bounding box center [368, 85] width 140 height 7
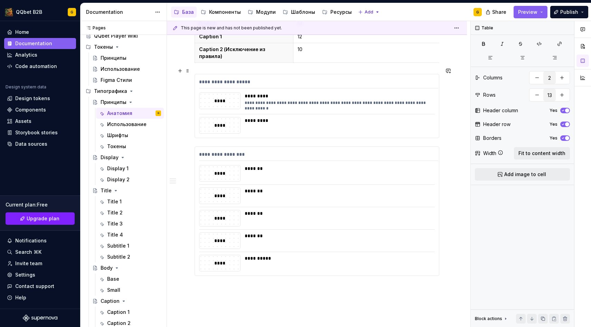
scroll to position [686, 0]
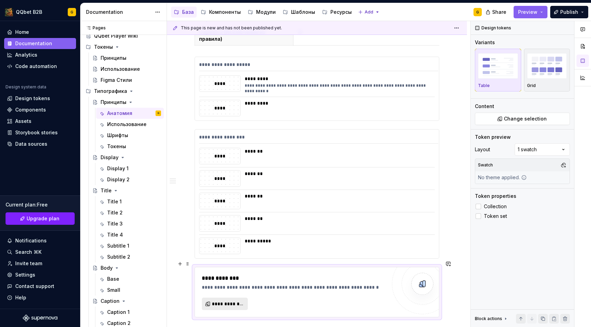
click at [242, 301] on span "**********" at bounding box center [227, 304] width 31 height 7
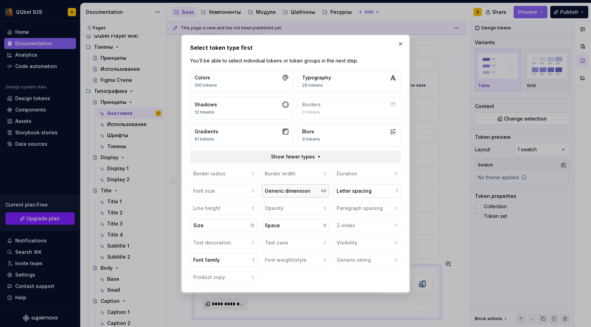
click at [284, 194] on div "Generic dimension" at bounding box center [288, 191] width 46 height 7
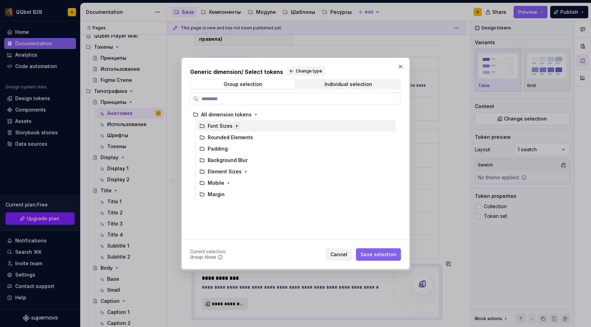
click at [235, 128] on icon "button" at bounding box center [237, 126] width 6 height 6
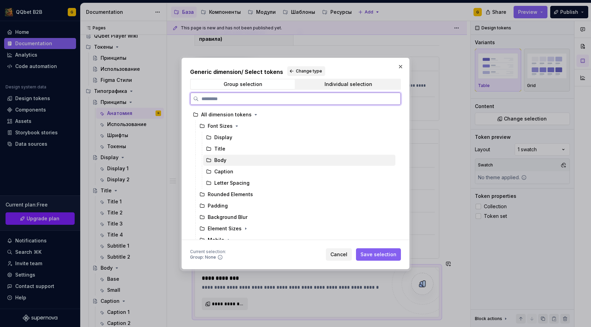
click at [226, 163] on div "Body" at bounding box center [299, 160] width 192 height 11
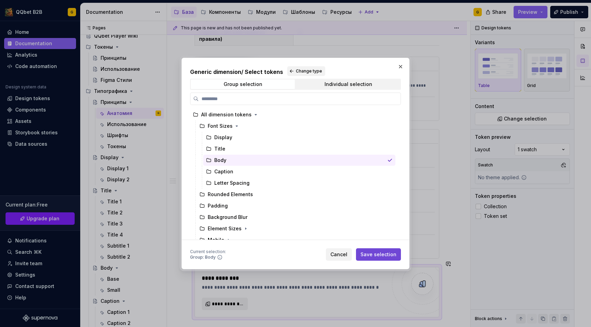
click at [373, 257] on span "Save selection" at bounding box center [379, 254] width 36 height 7
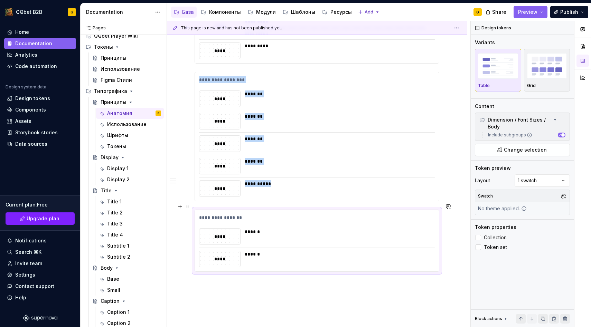
scroll to position [745, 0]
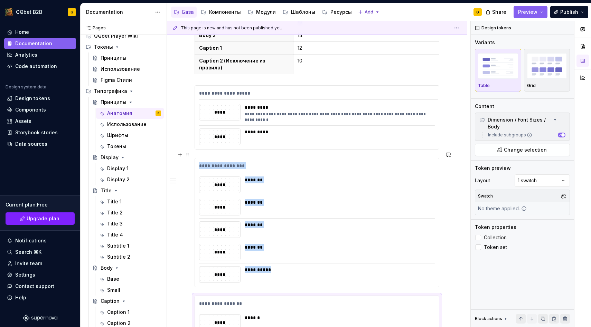
scroll to position [740, 0]
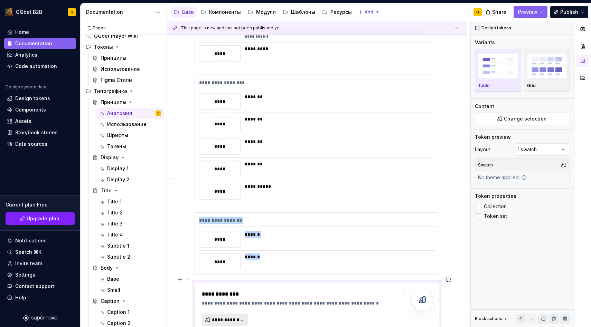
click at [214, 317] on span "**********" at bounding box center [227, 320] width 31 height 7
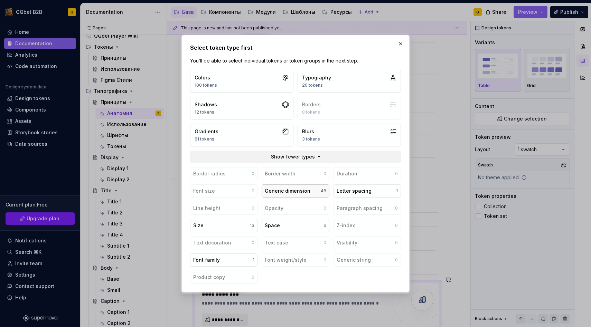
click at [275, 193] on div "Generic dimension" at bounding box center [288, 191] width 46 height 7
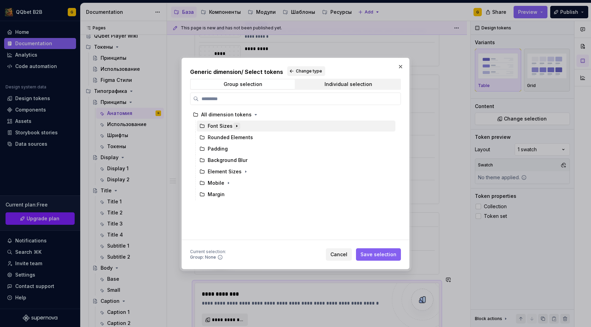
click at [234, 124] on icon "button" at bounding box center [237, 126] width 6 height 6
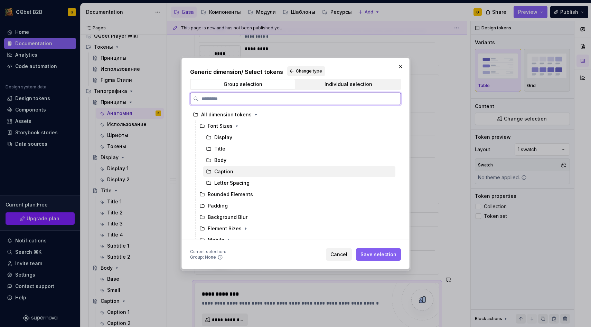
click at [233, 175] on div "Caption" at bounding box center [299, 171] width 192 height 11
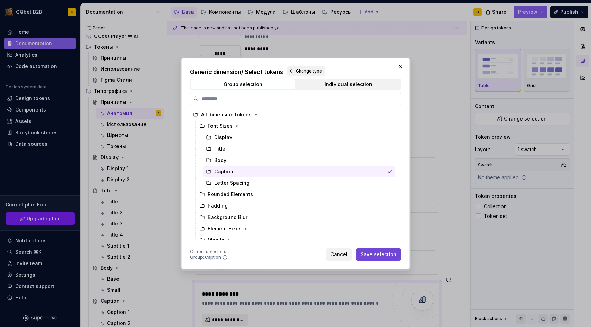
click at [373, 254] on span "Save selection" at bounding box center [379, 254] width 36 height 7
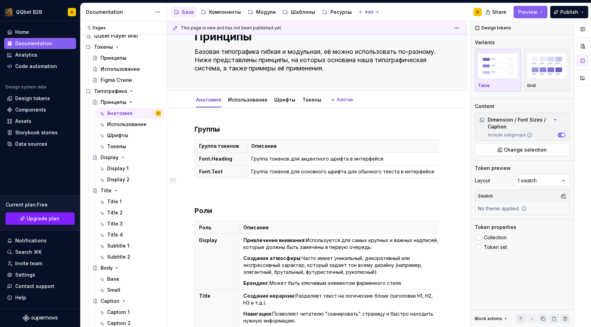
scroll to position [0, 0]
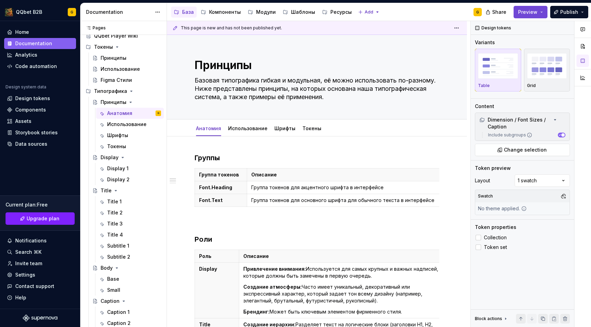
click at [535, 14] on span "Preview" at bounding box center [527, 12] width 19 height 7
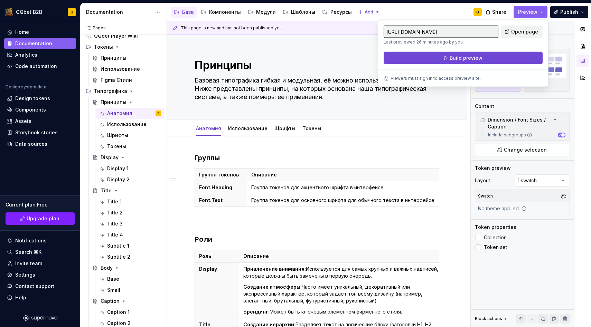
click at [499, 57] on button "Build preview" at bounding box center [463, 58] width 159 height 12
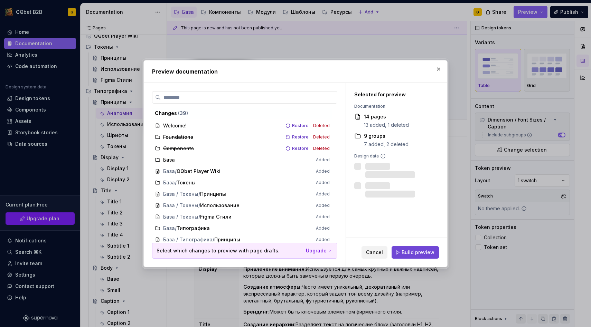
click at [421, 252] on span "Build preview" at bounding box center [418, 252] width 33 height 7
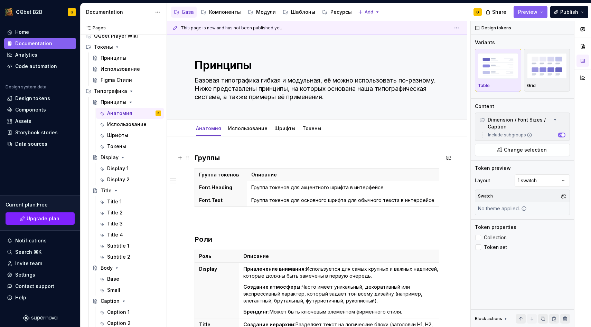
type textarea "*"
